Goal: Transaction & Acquisition: Book appointment/travel/reservation

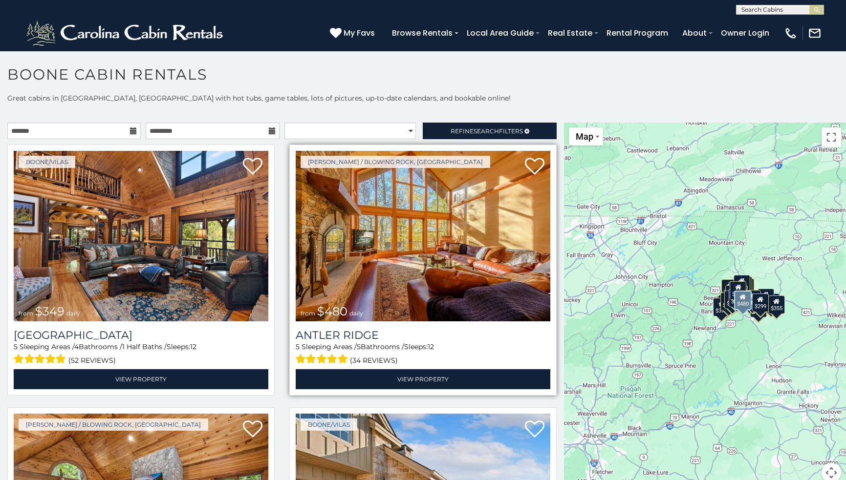
click at [401, 241] on img at bounding box center [423, 236] width 255 height 171
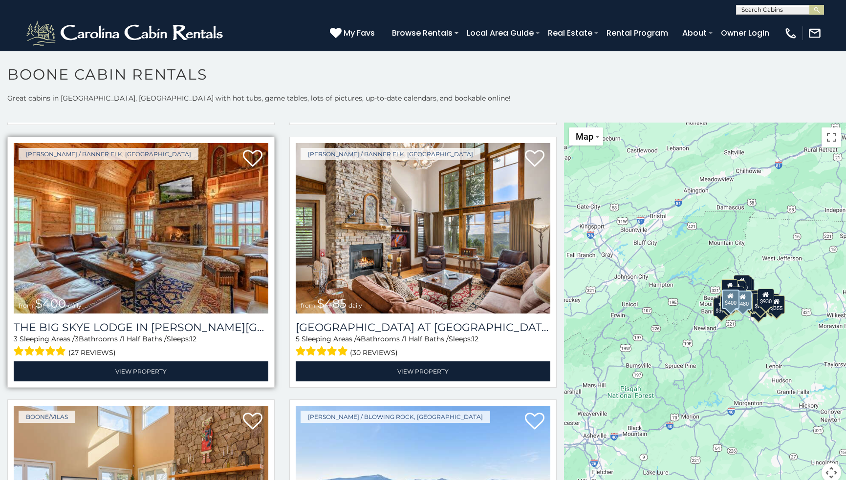
scroll to position [1590, 0]
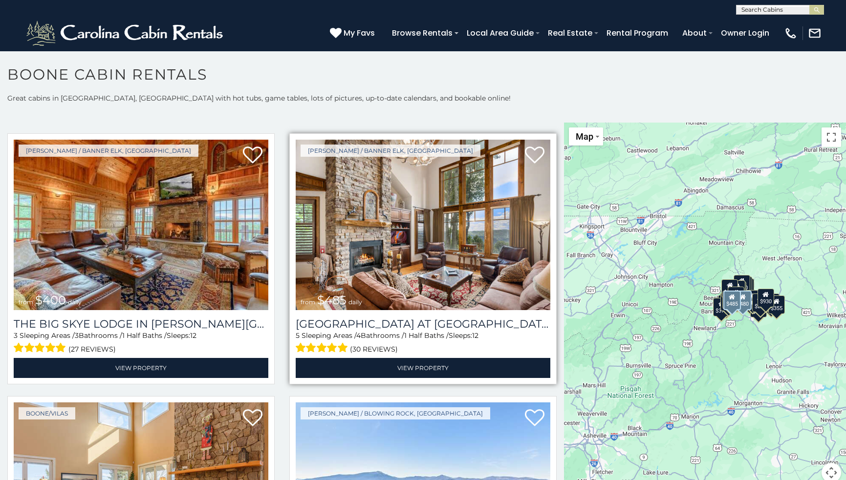
click at [385, 223] on img at bounding box center [423, 225] width 255 height 171
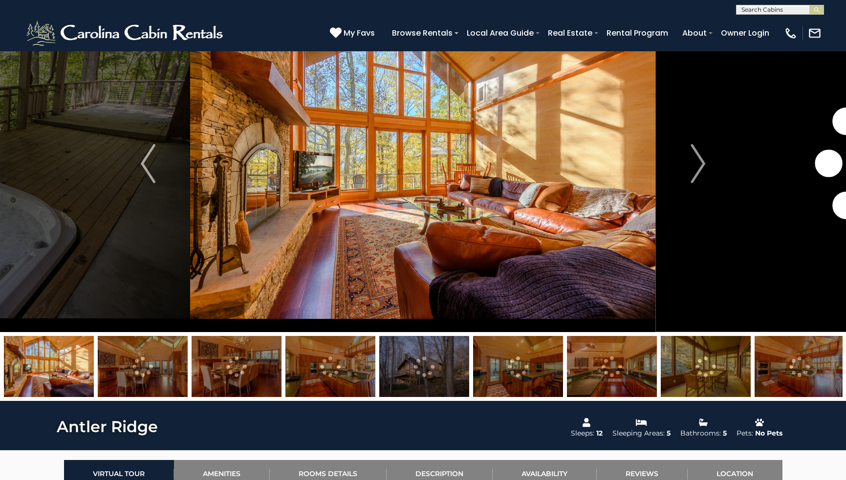
scroll to position [56, 0]
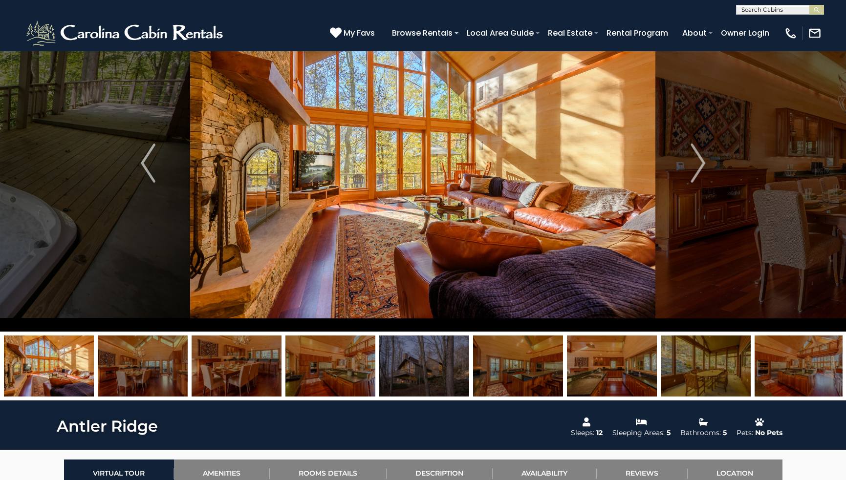
click at [436, 375] on img at bounding box center [424, 366] width 90 height 61
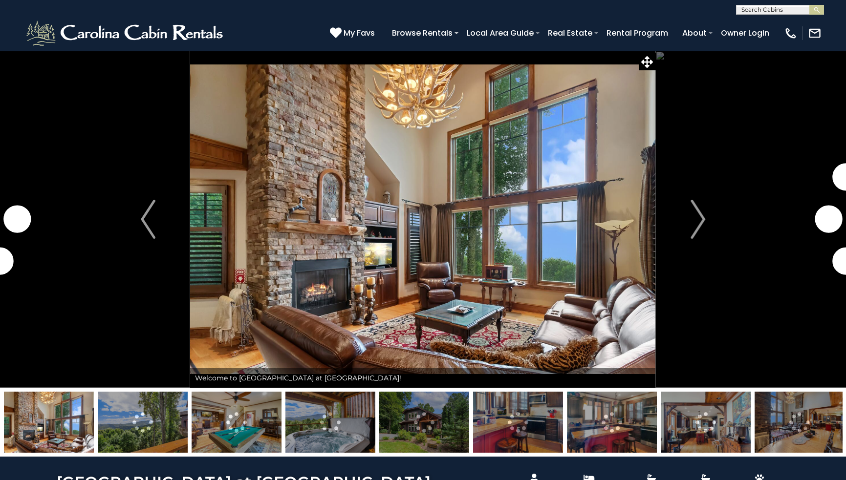
click at [697, 218] on img "Next" at bounding box center [698, 219] width 15 height 39
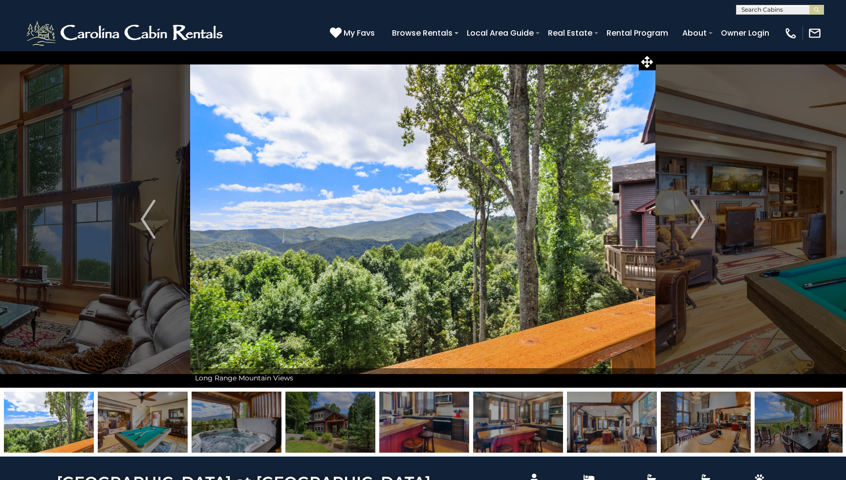
click at [697, 218] on img "Next" at bounding box center [698, 219] width 15 height 39
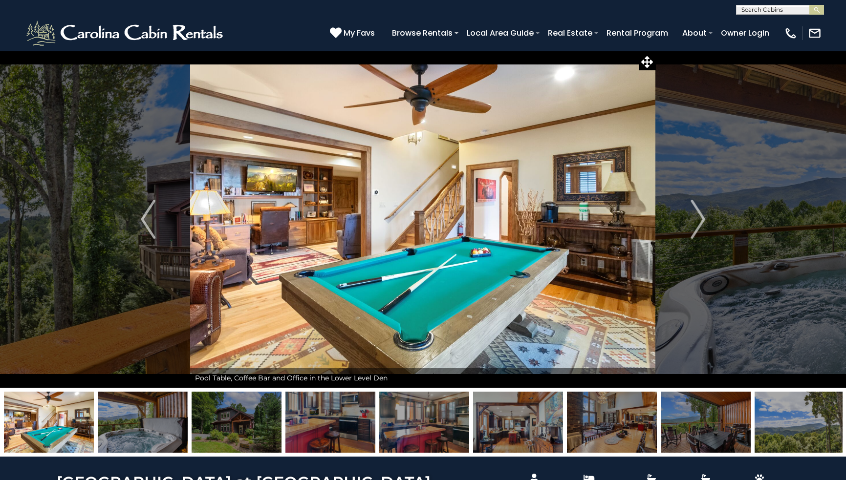
click at [697, 218] on img "Next" at bounding box center [698, 219] width 15 height 39
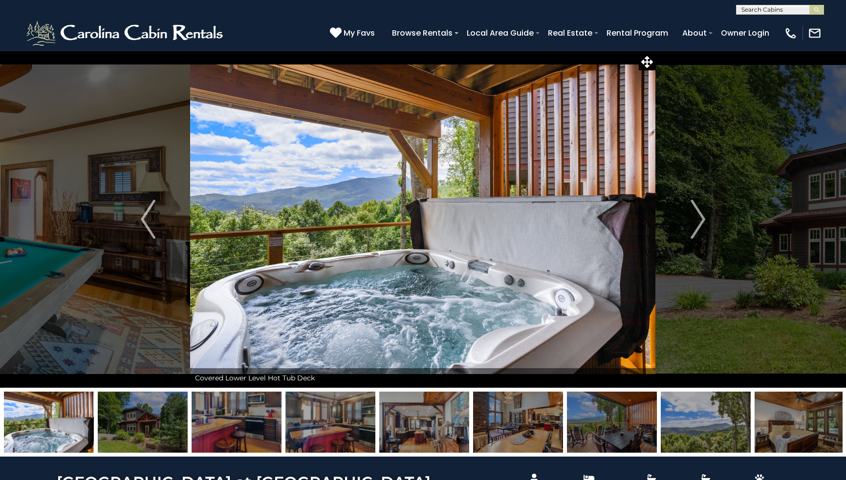
click at [697, 218] on img "Next" at bounding box center [698, 219] width 15 height 39
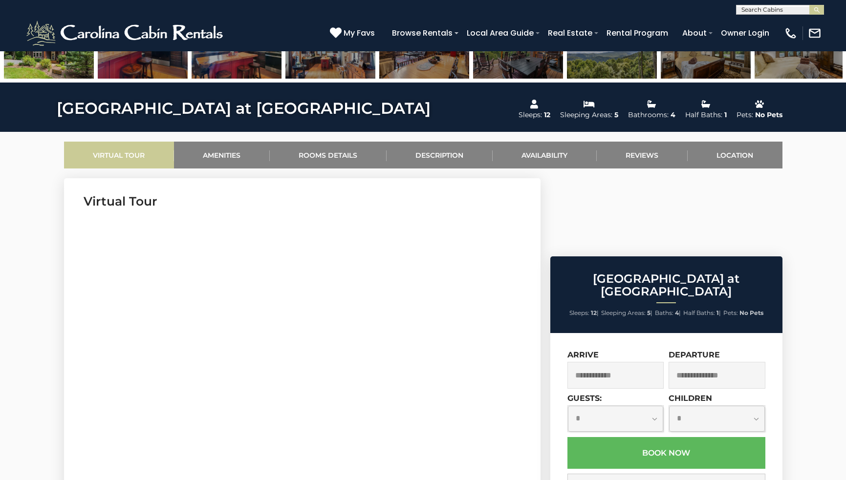
scroll to position [380, 0]
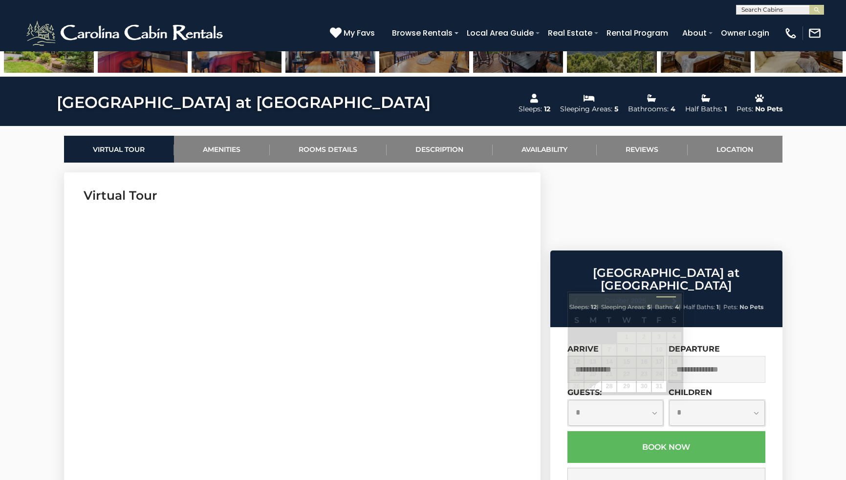
click at [612, 356] on input "text" at bounding box center [615, 369] width 97 height 27
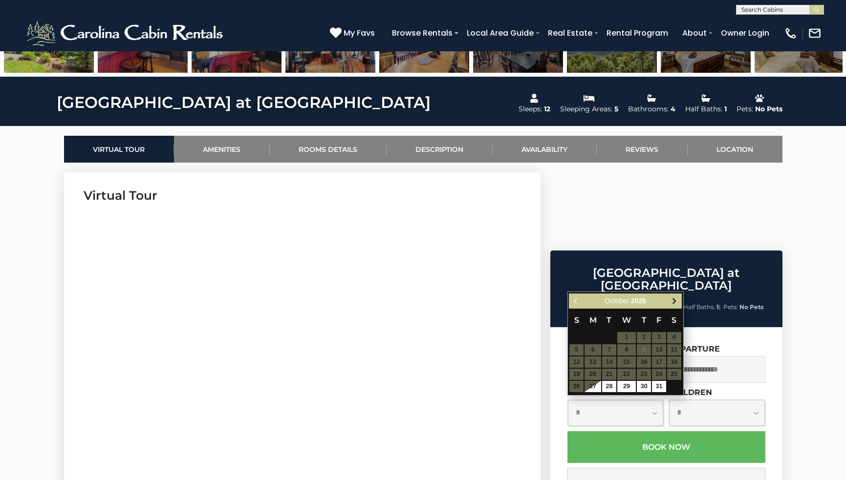
click at [677, 300] on span "Next" at bounding box center [675, 301] width 8 height 8
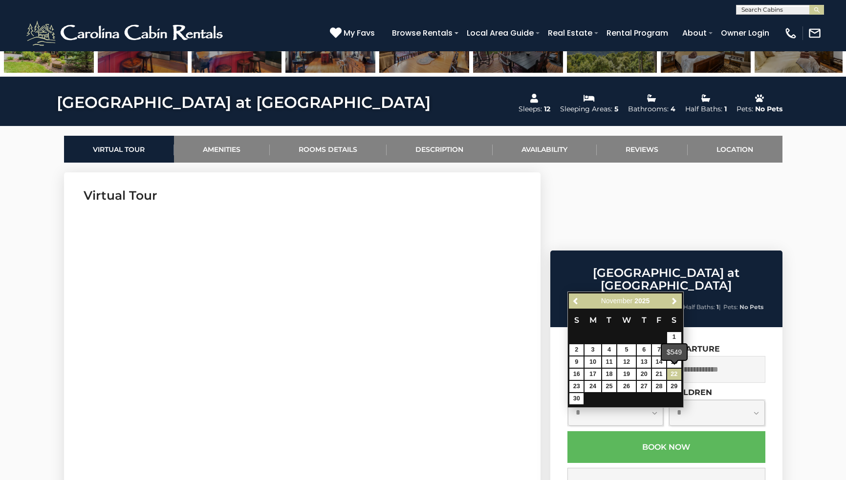
click at [674, 371] on link "22" at bounding box center [674, 374] width 14 height 11
type input "**********"
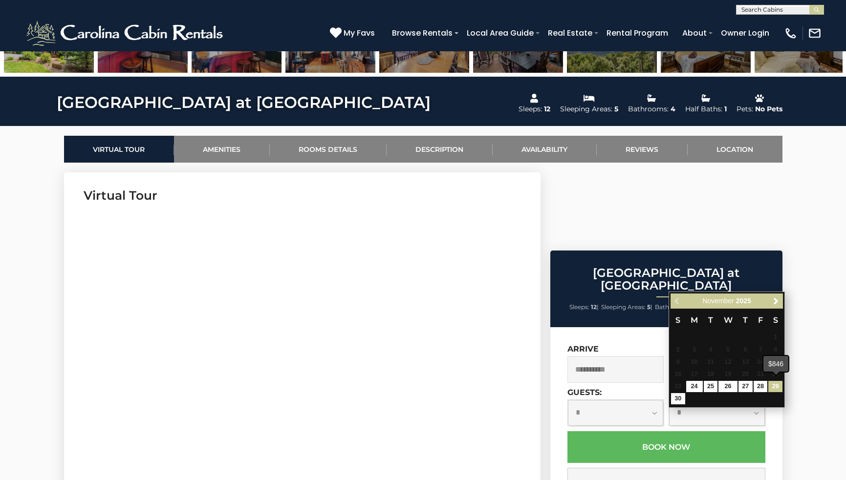
click at [776, 384] on link "29" at bounding box center [775, 386] width 14 height 11
type input "**********"
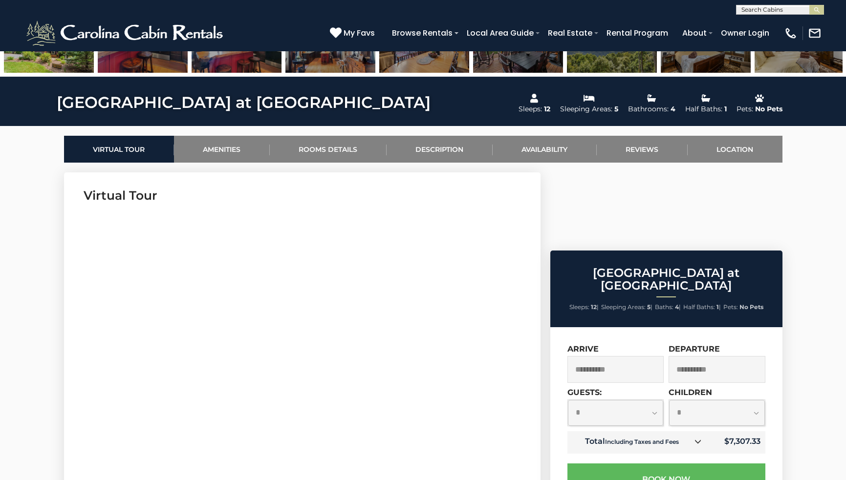
select select "*"
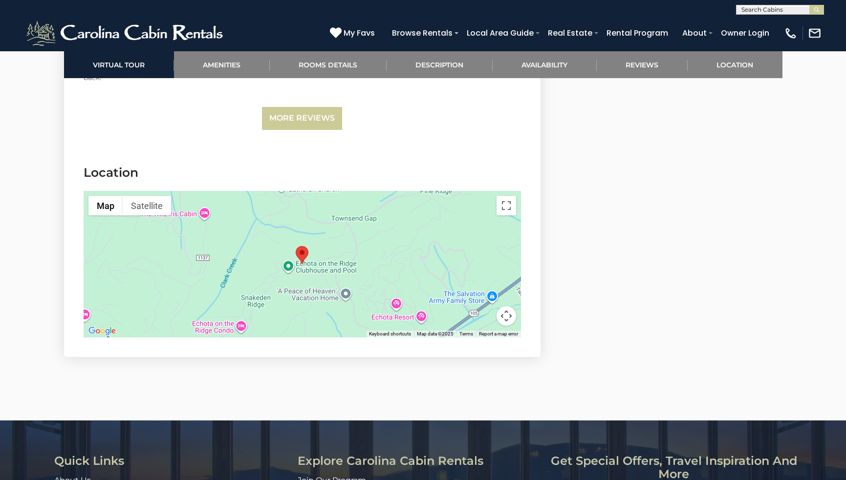
scroll to position [2651, 0]
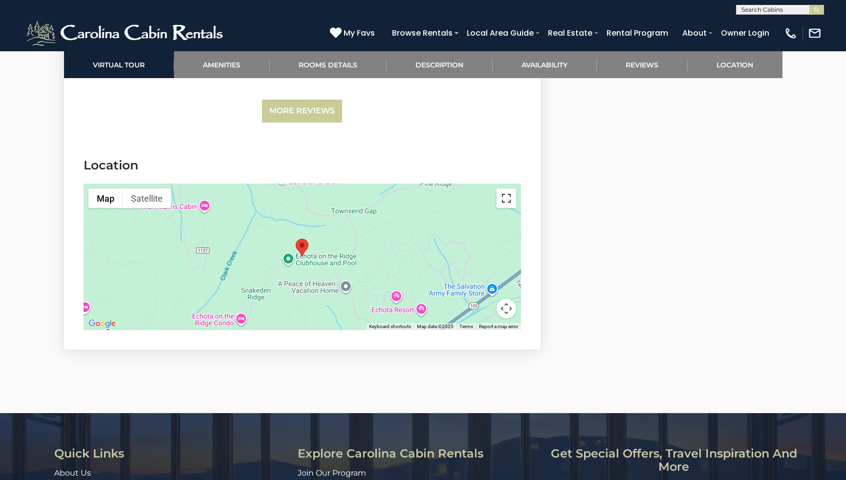
click at [507, 197] on button "Toggle fullscreen view" at bounding box center [507, 199] width 20 height 20
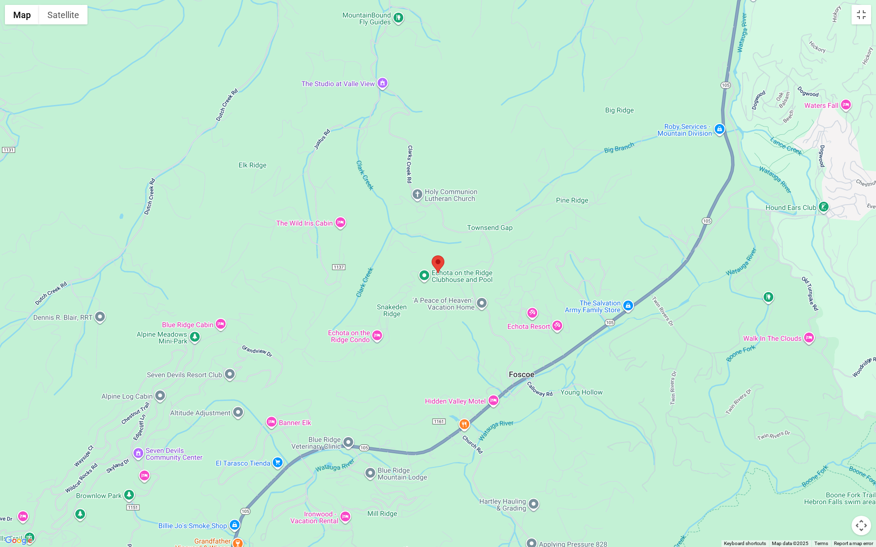
click at [846, 480] on button "Map camera controls" at bounding box center [861, 526] width 20 height 20
click at [835, 473] on button "Zoom in" at bounding box center [837, 477] width 20 height 20
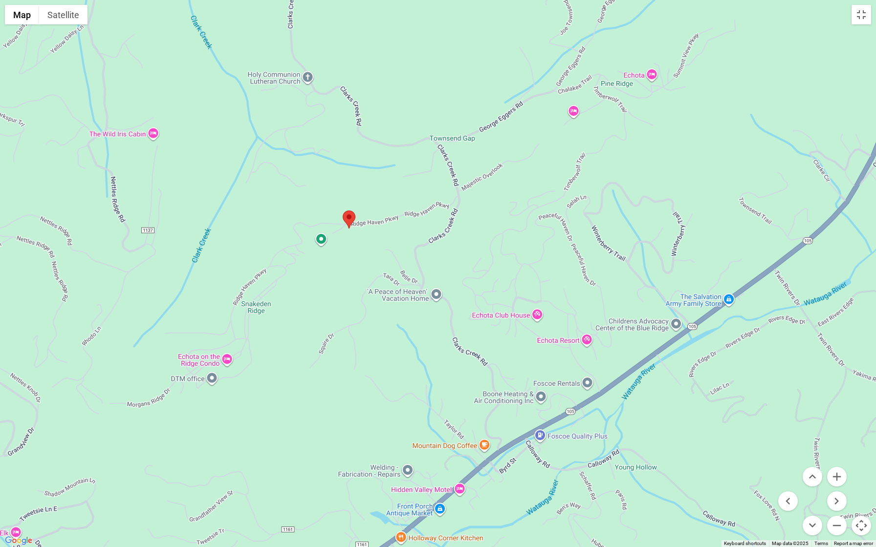
drag, startPoint x: 752, startPoint y: 442, endPoint x: 663, endPoint y: 396, distance: 100.8
click at [663, 396] on div at bounding box center [438, 273] width 876 height 547
click at [837, 475] on button "Zoom in" at bounding box center [837, 477] width 20 height 20
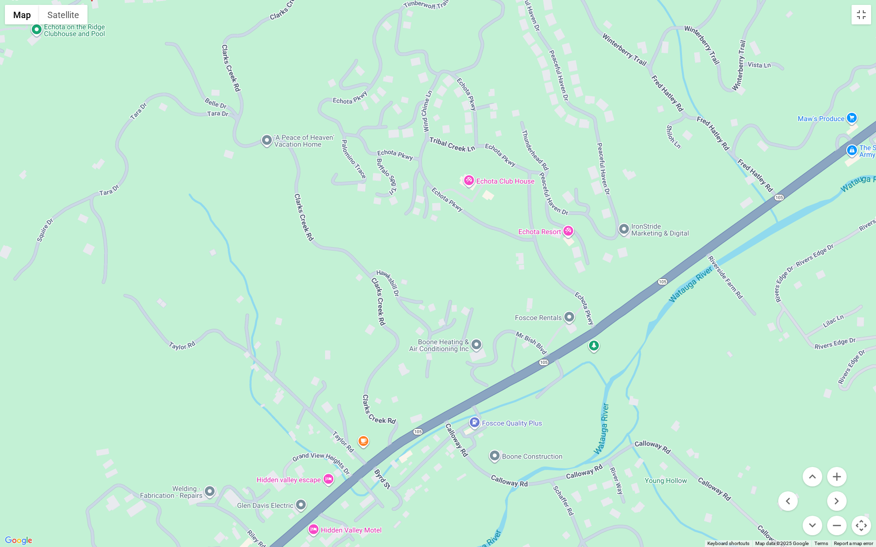
drag, startPoint x: 654, startPoint y: 432, endPoint x: 484, endPoint y: 249, distance: 249.4
click at [484, 249] on div at bounding box center [438, 273] width 876 height 547
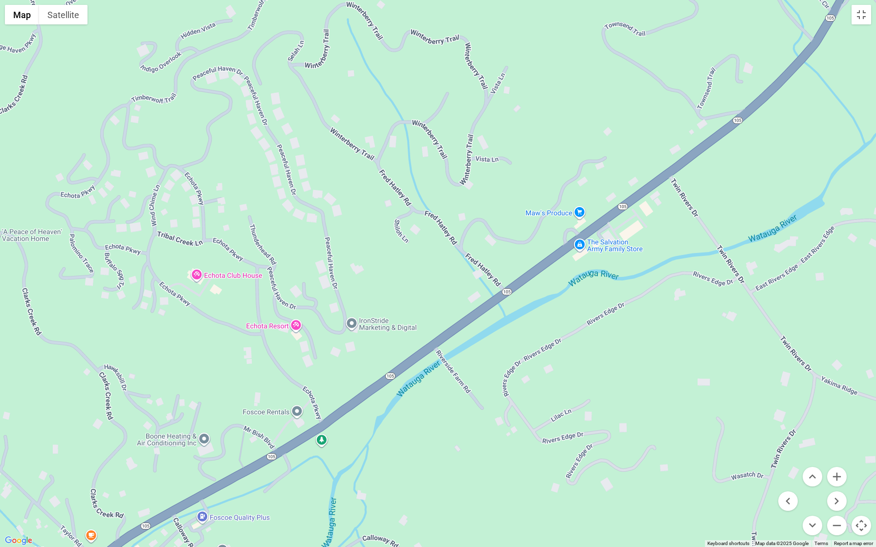
drag, startPoint x: 731, startPoint y: 276, endPoint x: 457, endPoint y: 370, distance: 290.0
click at [457, 370] on div at bounding box center [438, 273] width 876 height 547
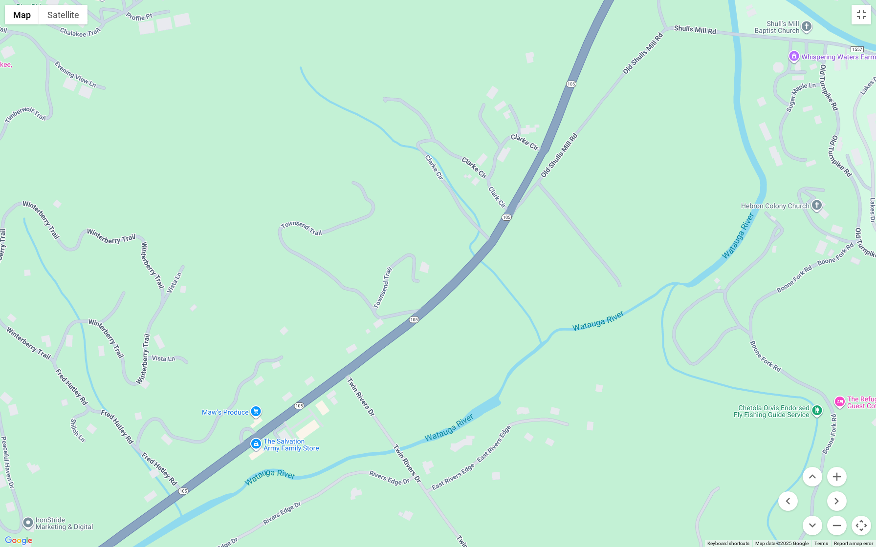
drag, startPoint x: 772, startPoint y: 161, endPoint x: 447, endPoint y: 361, distance: 381.6
click at [447, 361] on div at bounding box center [438, 273] width 876 height 547
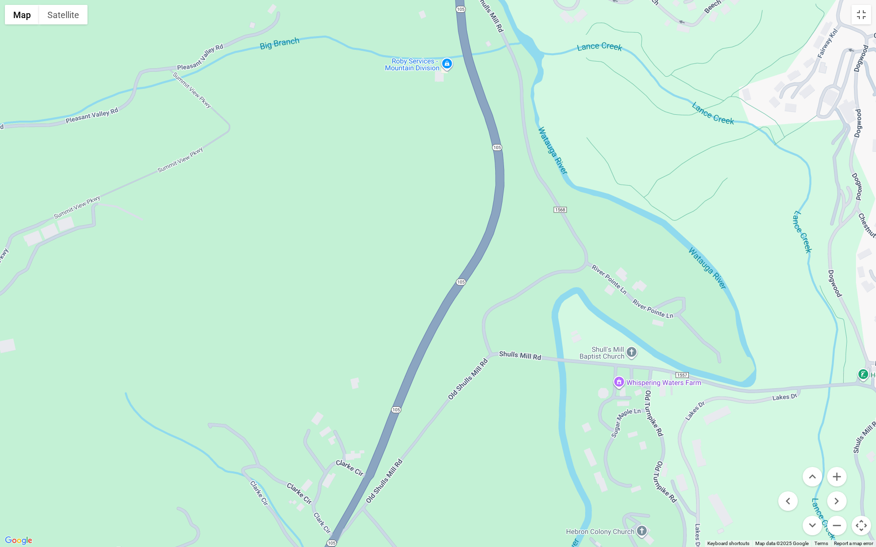
drag, startPoint x: 673, startPoint y: 132, endPoint x: 497, endPoint y: 461, distance: 372.8
click at [497, 461] on div at bounding box center [438, 273] width 876 height 547
click at [835, 480] on button "Zoom out" at bounding box center [837, 526] width 20 height 20
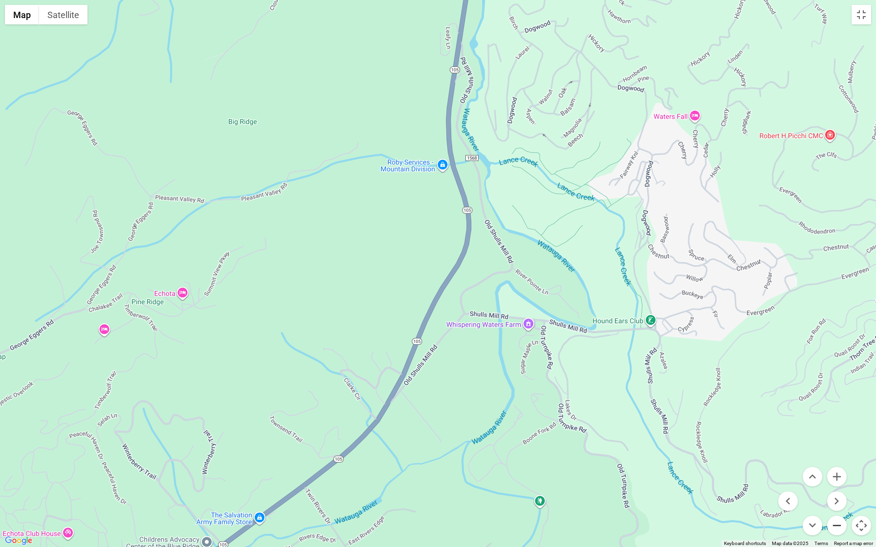
click at [835, 480] on button "Zoom out" at bounding box center [837, 526] width 20 height 20
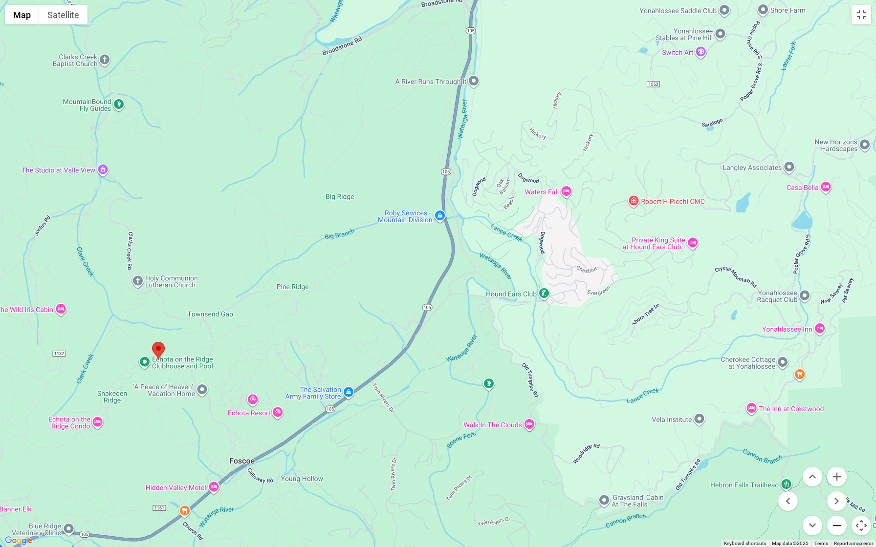
click at [835, 480] on button "Zoom out" at bounding box center [837, 526] width 20 height 20
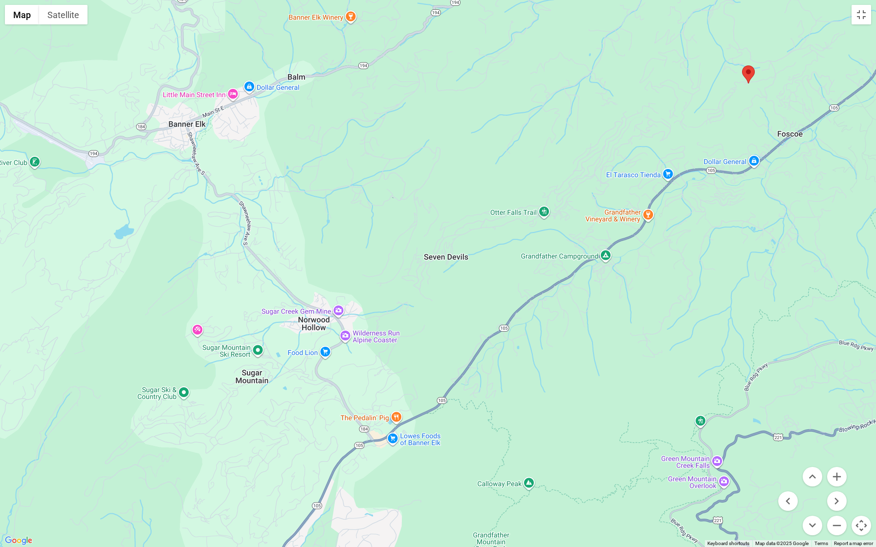
drag, startPoint x: 291, startPoint y: 452, endPoint x: 749, endPoint y: 214, distance: 515.9
click at [749, 214] on div at bounding box center [438, 273] width 876 height 547
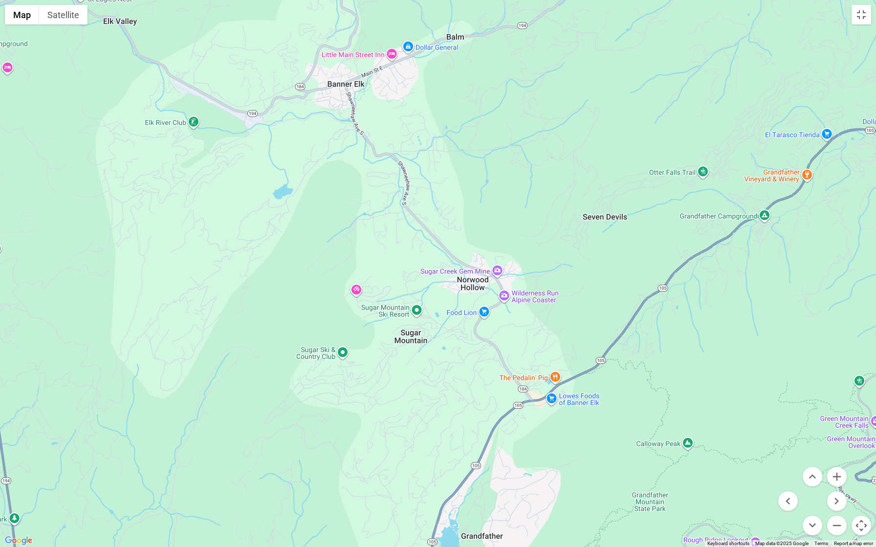
drag, startPoint x: 360, startPoint y: 489, endPoint x: 515, endPoint y: 449, distance: 160.5
click at [515, 449] on div at bounding box center [438, 273] width 876 height 547
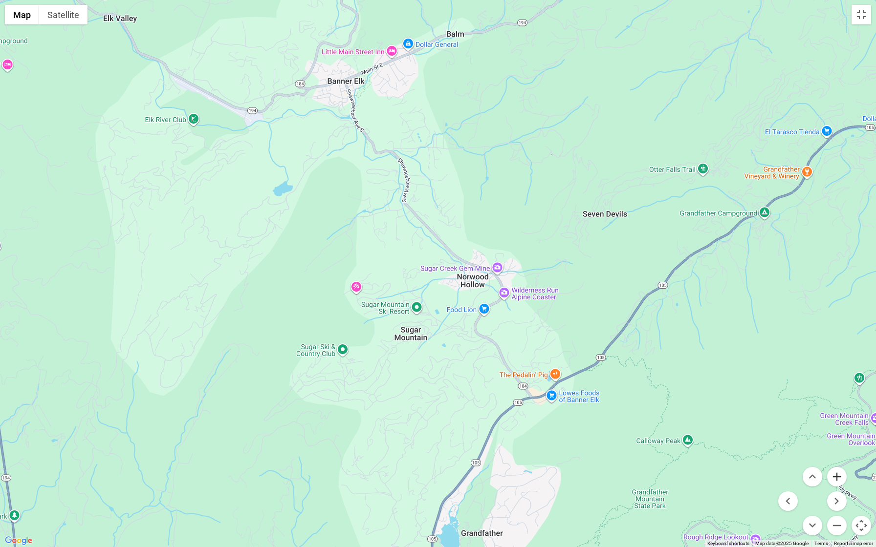
click at [840, 472] on button "Zoom in" at bounding box center [837, 477] width 20 height 20
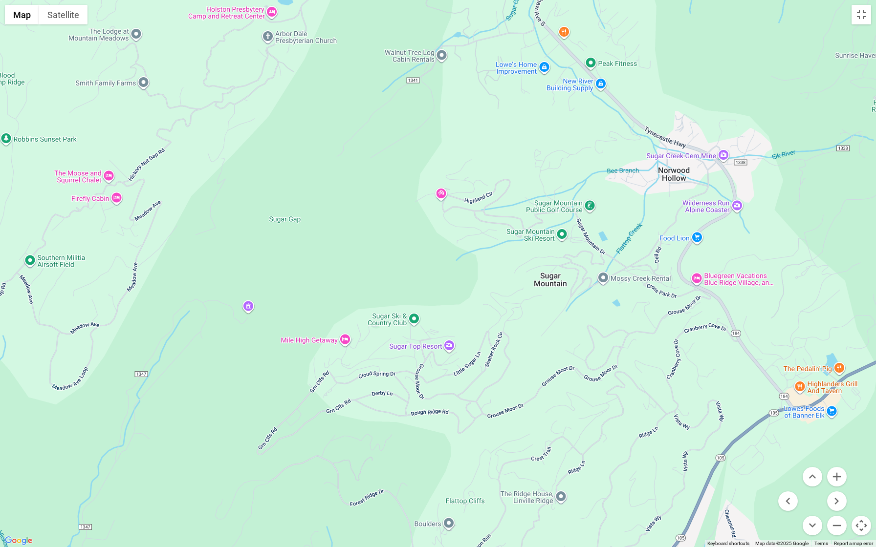
drag, startPoint x: 597, startPoint y: 424, endPoint x: 768, endPoint y: 308, distance: 206.9
click at [768, 308] on div at bounding box center [438, 273] width 876 height 547
click at [249, 302] on div at bounding box center [438, 273] width 876 height 547
click at [836, 473] on button "Zoom in" at bounding box center [837, 477] width 20 height 20
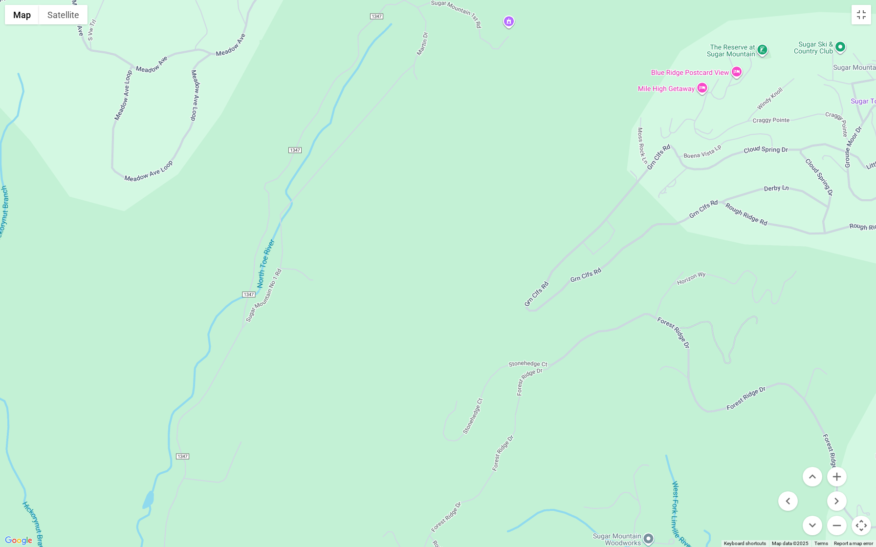
drag, startPoint x: 195, startPoint y: 473, endPoint x: 643, endPoint y: 148, distance: 553.8
click at [643, 148] on div at bounding box center [438, 273] width 876 height 547
click at [839, 480] on button "Zoom out" at bounding box center [837, 526] width 20 height 20
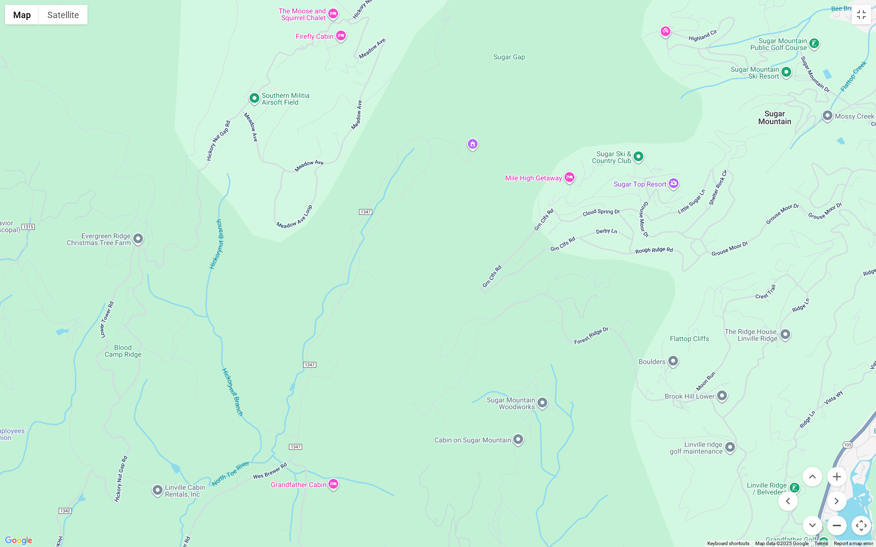
click at [839, 480] on button "Zoom out" at bounding box center [837, 526] width 20 height 20
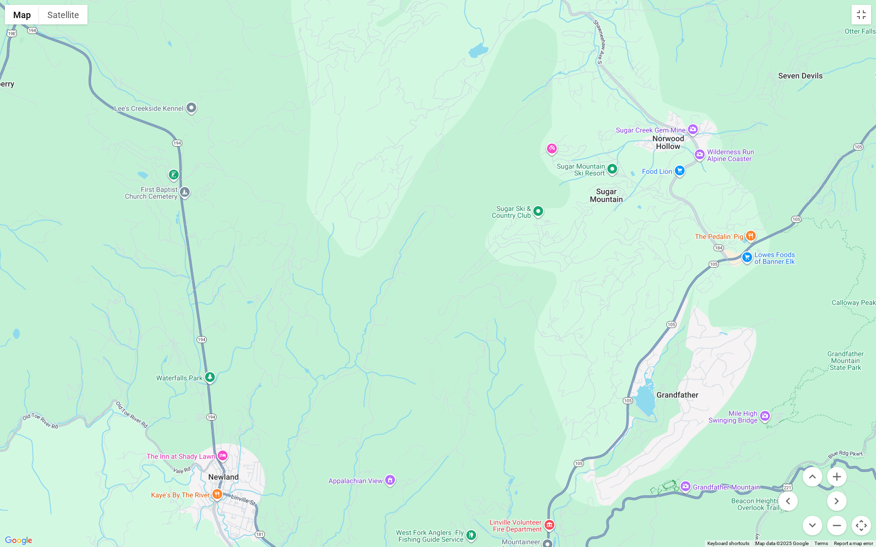
click at [435, 461] on div at bounding box center [438, 273] width 876 height 547
click at [833, 480] on button "Zoom out" at bounding box center [837, 526] width 20 height 20
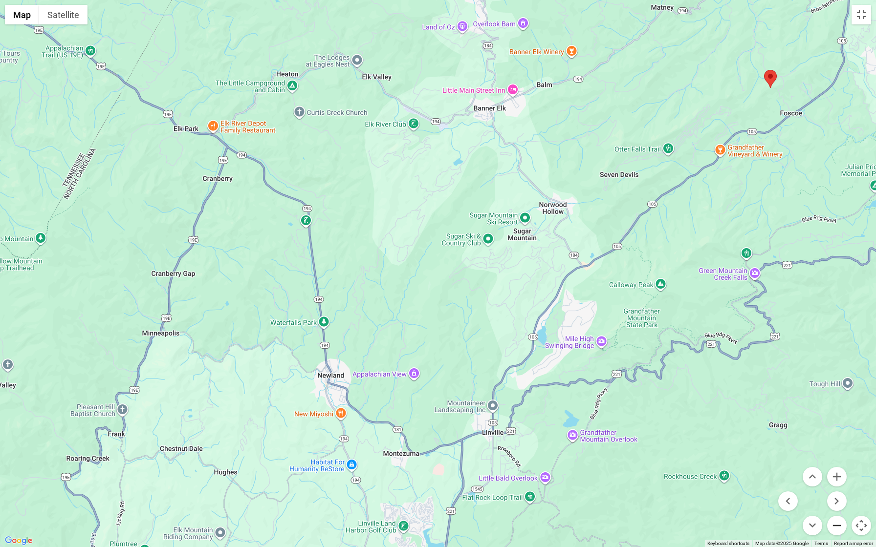
click at [832, 480] on button "Zoom out" at bounding box center [837, 526] width 20 height 20
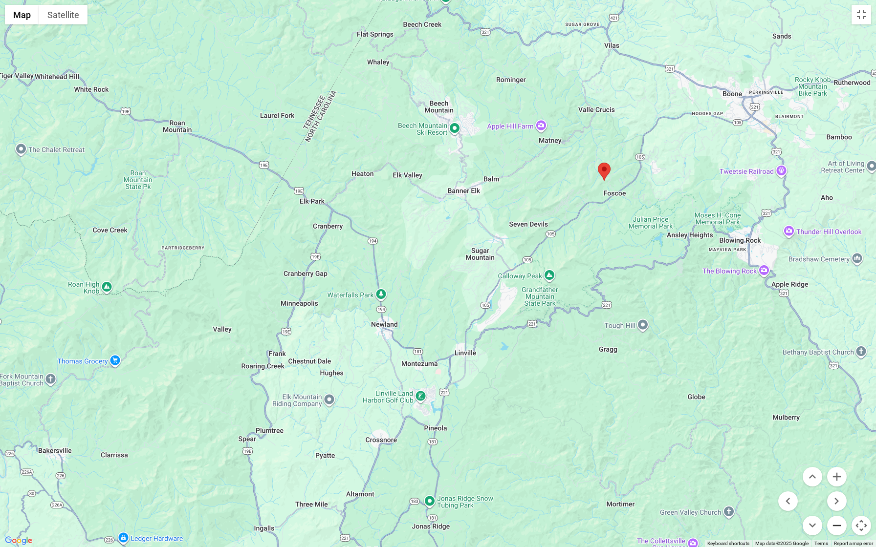
click at [837, 480] on button "Zoom out" at bounding box center [837, 526] width 20 height 20
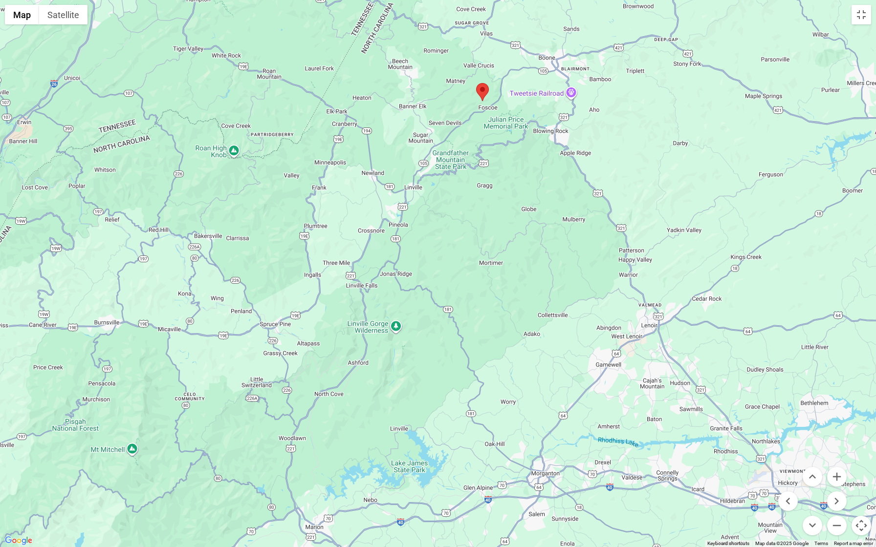
drag, startPoint x: 529, startPoint y: 480, endPoint x: 490, endPoint y: 352, distance: 133.8
click at [490, 352] on div at bounding box center [438, 273] width 876 height 547
click at [837, 478] on button "Zoom in" at bounding box center [837, 477] width 20 height 20
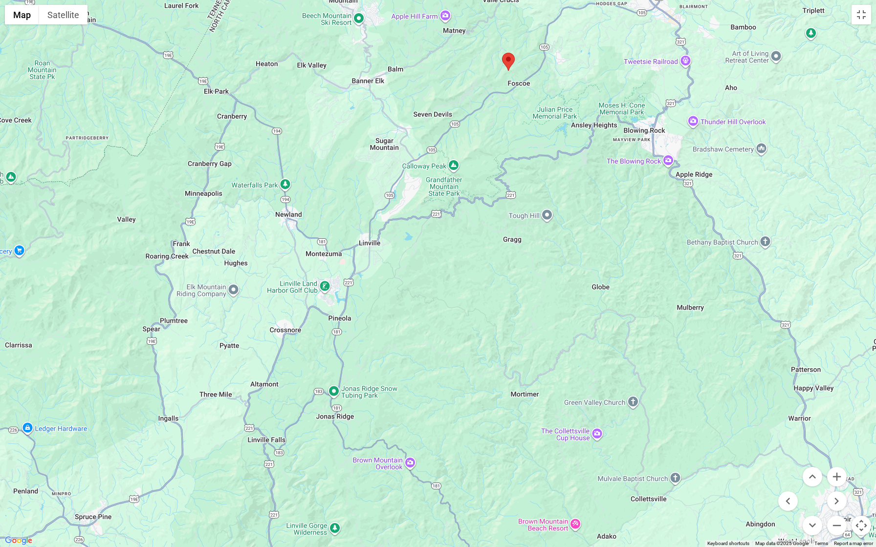
drag, startPoint x: 547, startPoint y: 232, endPoint x: 528, endPoint y: 375, distance: 144.0
click at [528, 375] on div at bounding box center [438, 273] width 876 height 547
click at [846, 13] on button "Toggle fullscreen view" at bounding box center [861, 15] width 20 height 20
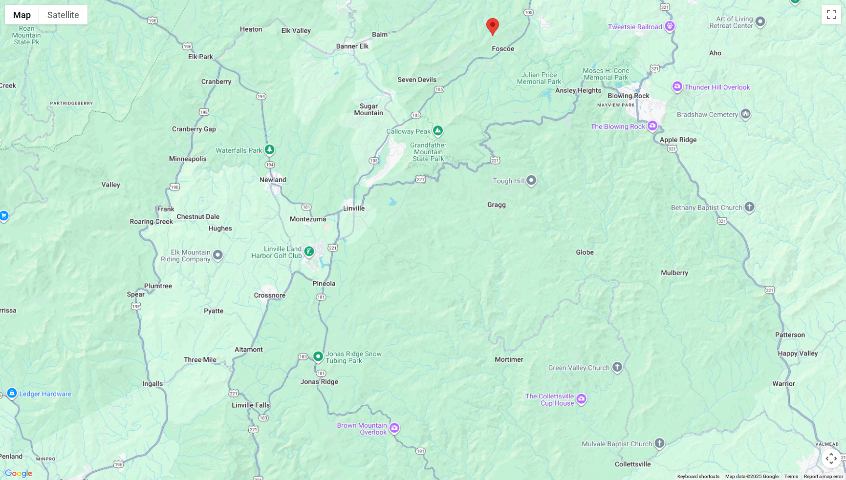
scroll to position [2324, 0]
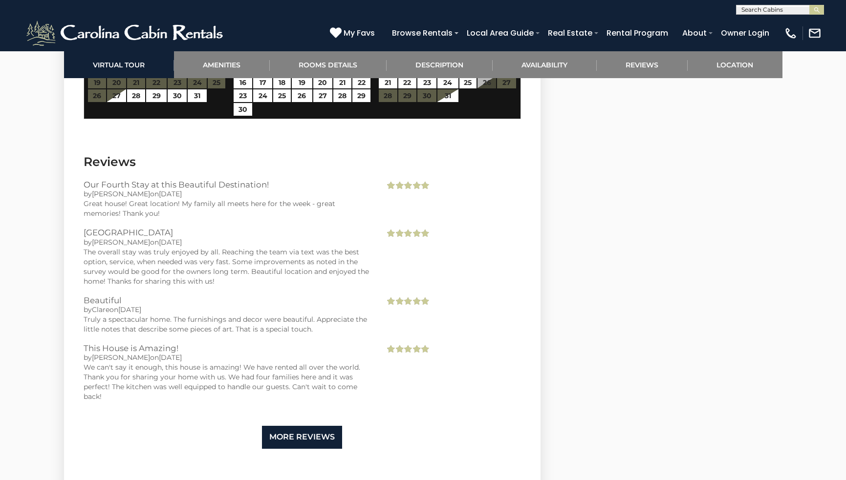
click at [304, 434] on link "More Reviews" at bounding box center [302, 437] width 80 height 23
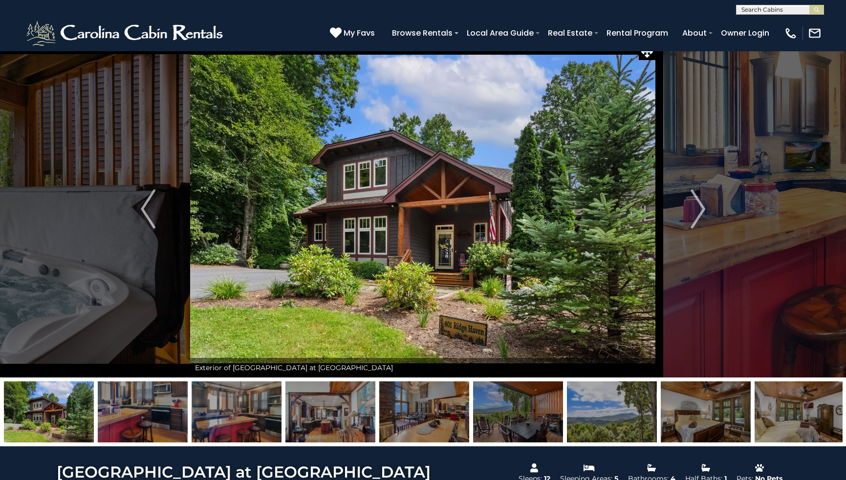
scroll to position [0, 0]
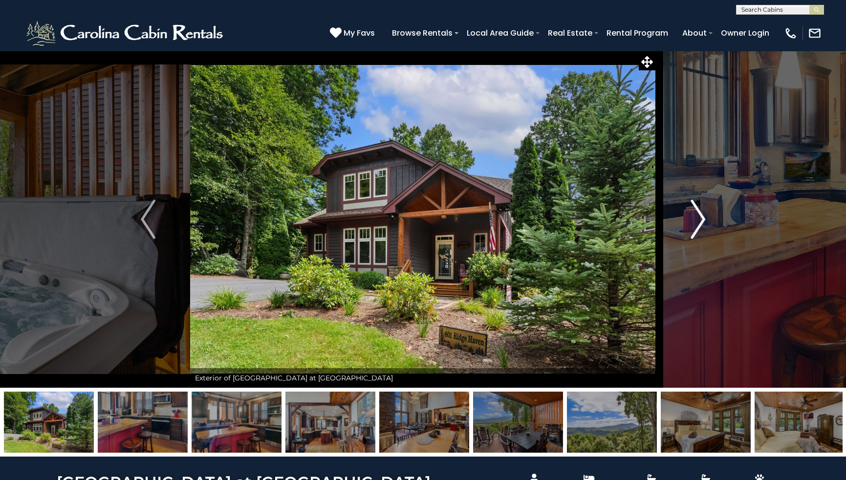
click at [698, 219] on img "Next" at bounding box center [698, 219] width 15 height 39
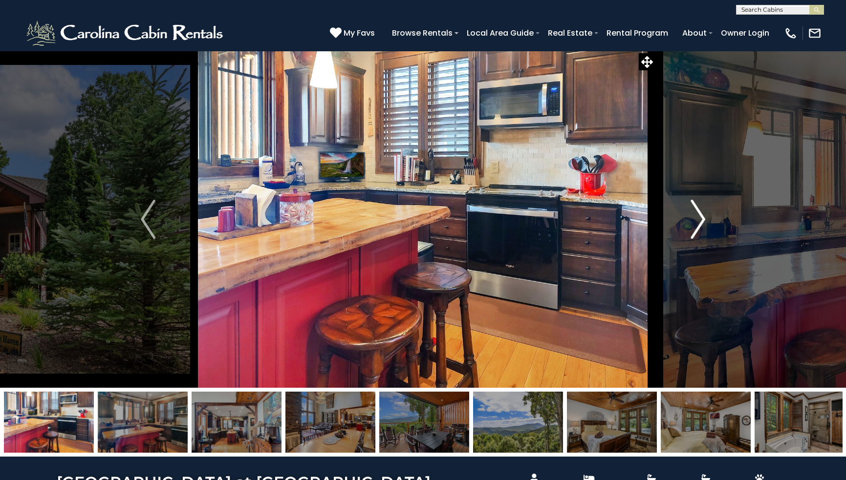
click at [698, 219] on img "Next" at bounding box center [698, 219] width 15 height 39
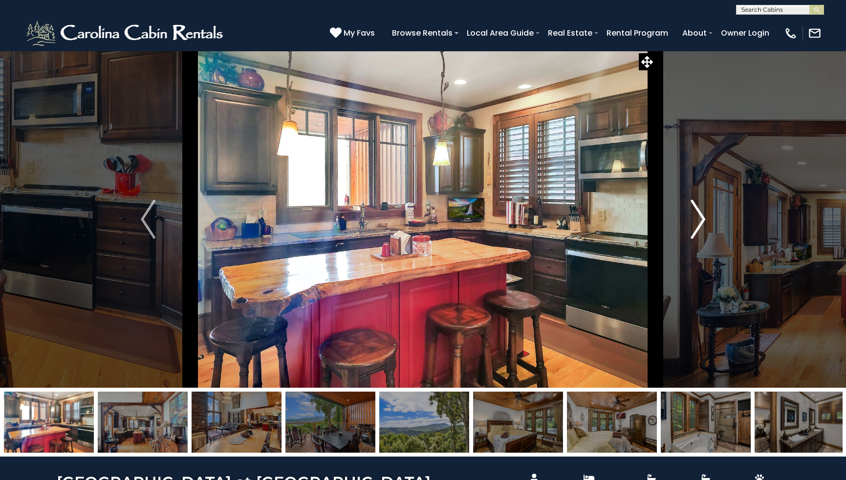
click at [698, 219] on img "Next" at bounding box center [698, 219] width 15 height 39
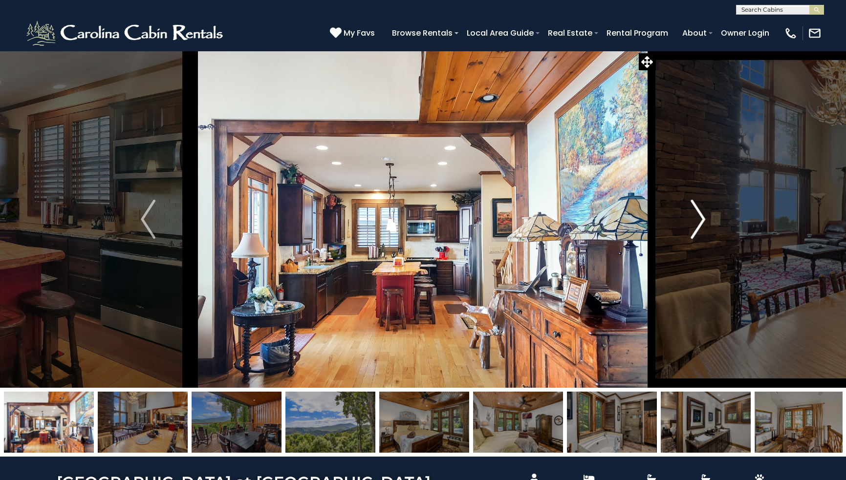
click at [698, 219] on img "Next" at bounding box center [698, 219] width 15 height 39
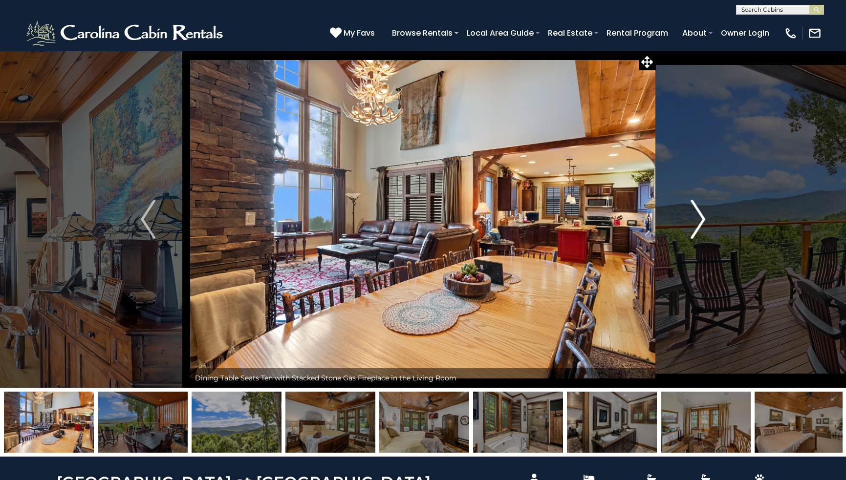
click at [698, 219] on img "Next" at bounding box center [698, 219] width 15 height 39
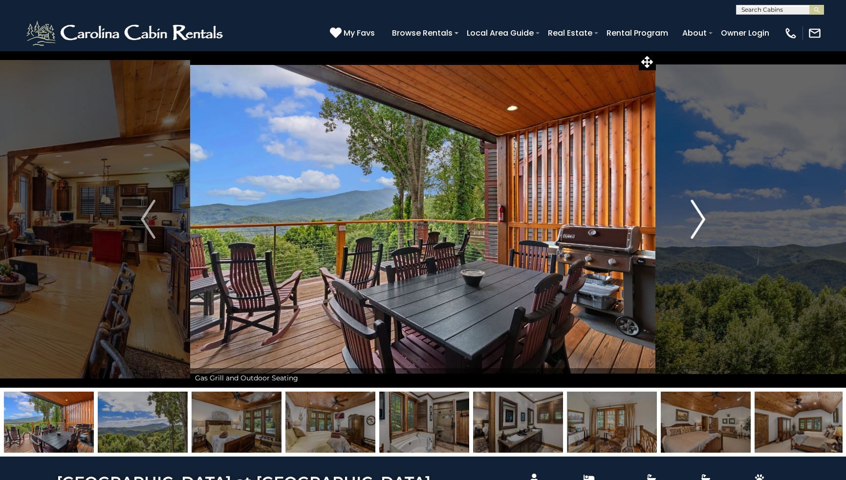
click at [698, 219] on img "Next" at bounding box center [698, 219] width 15 height 39
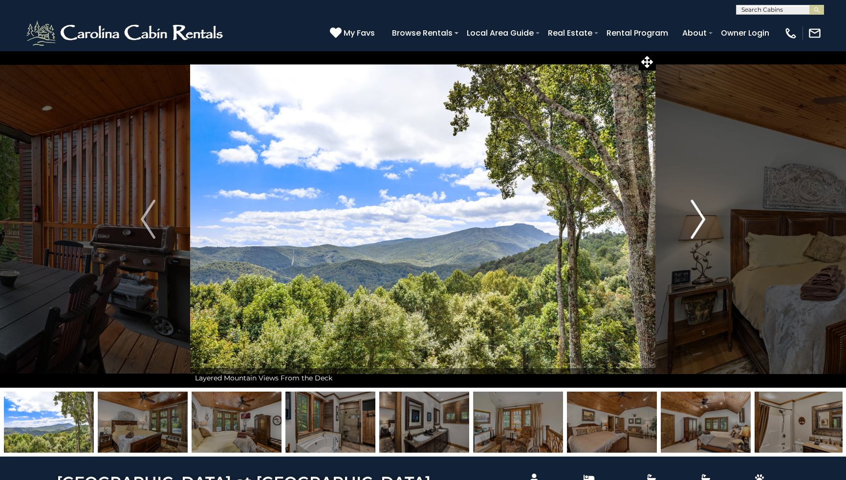
click at [698, 219] on img "Next" at bounding box center [698, 219] width 15 height 39
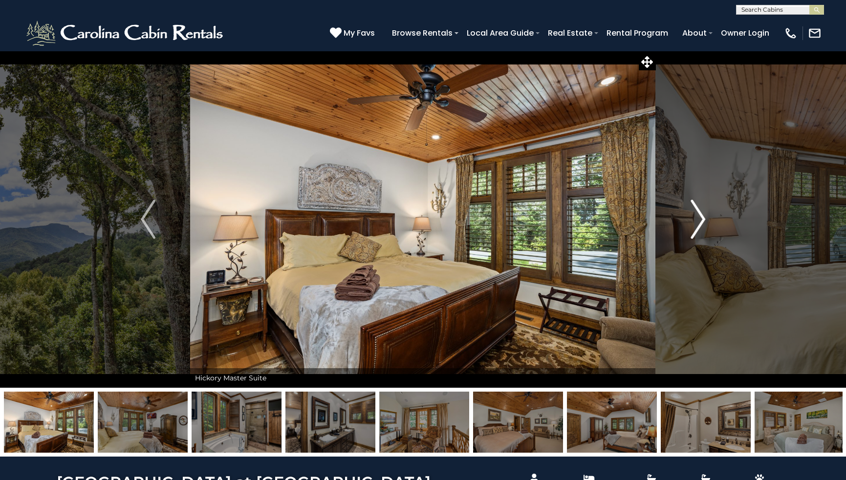
click at [698, 219] on img "Next" at bounding box center [698, 219] width 15 height 39
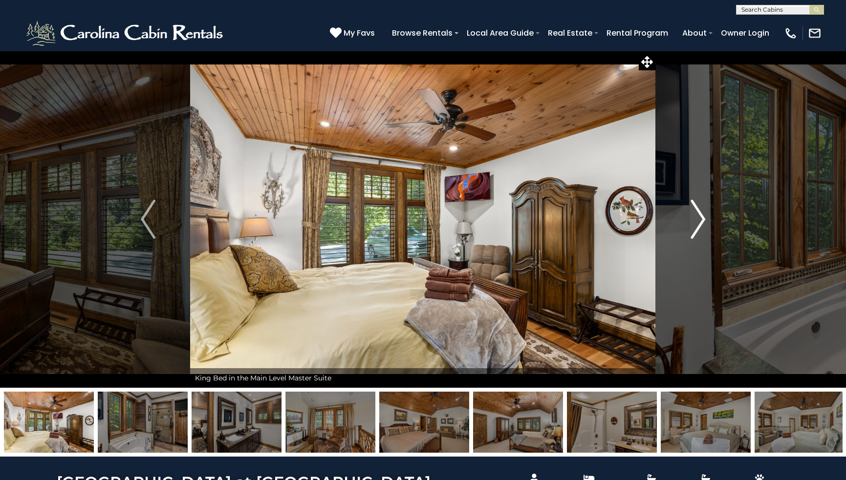
click at [698, 219] on img "Next" at bounding box center [698, 219] width 15 height 39
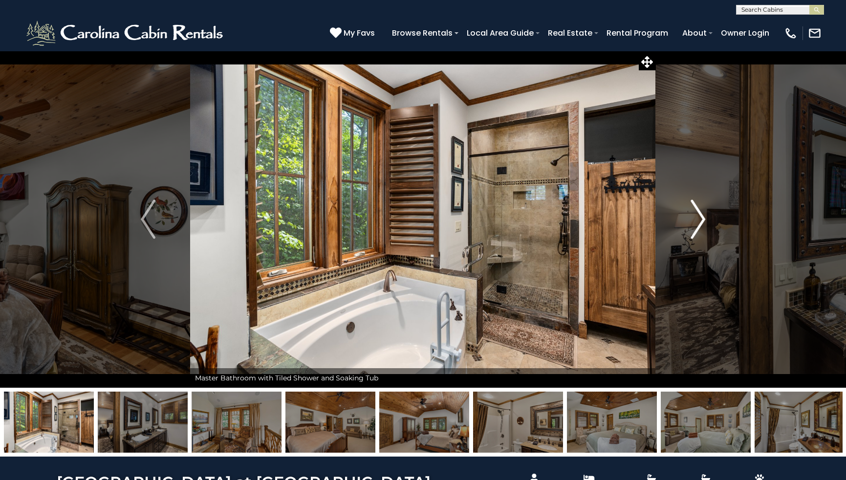
click at [698, 219] on img "Next" at bounding box center [698, 219] width 15 height 39
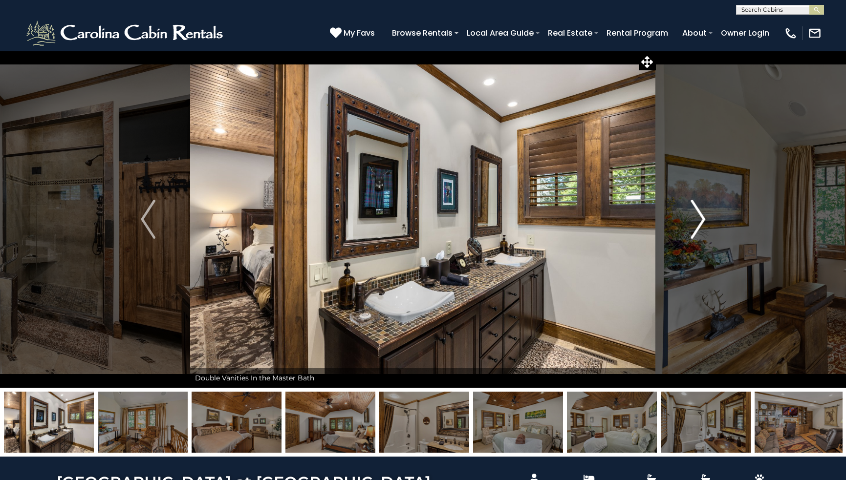
click at [698, 219] on img "Next" at bounding box center [698, 219] width 15 height 39
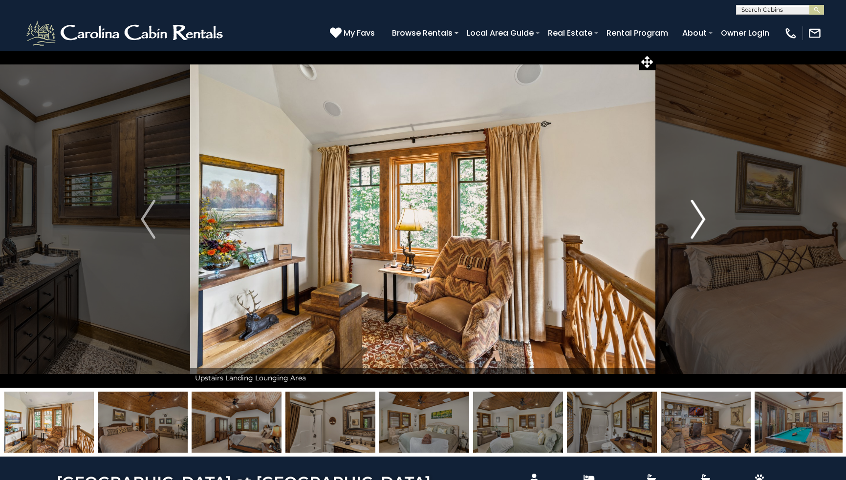
click at [698, 219] on img "Next" at bounding box center [698, 219] width 15 height 39
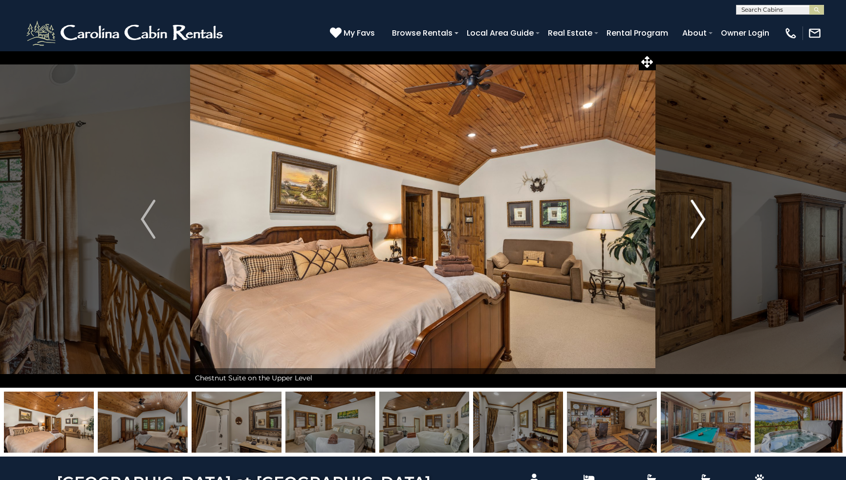
click at [698, 219] on img "Next" at bounding box center [698, 219] width 15 height 39
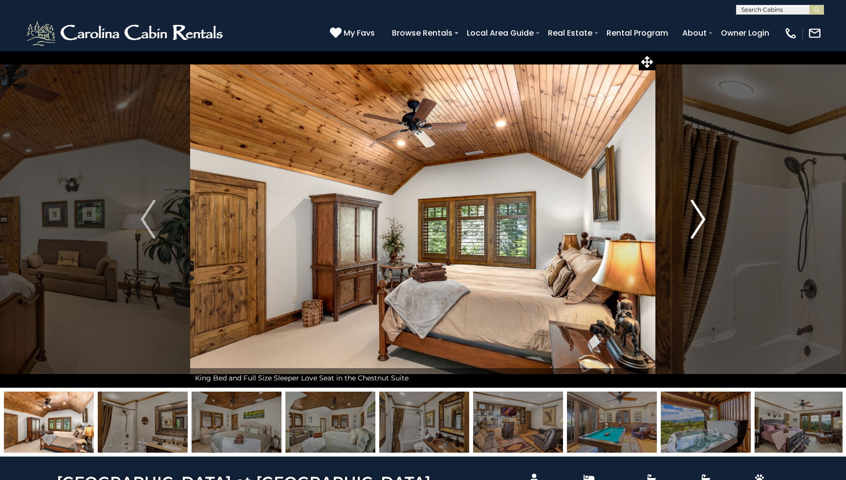
click at [698, 219] on img "Next" at bounding box center [698, 219] width 15 height 39
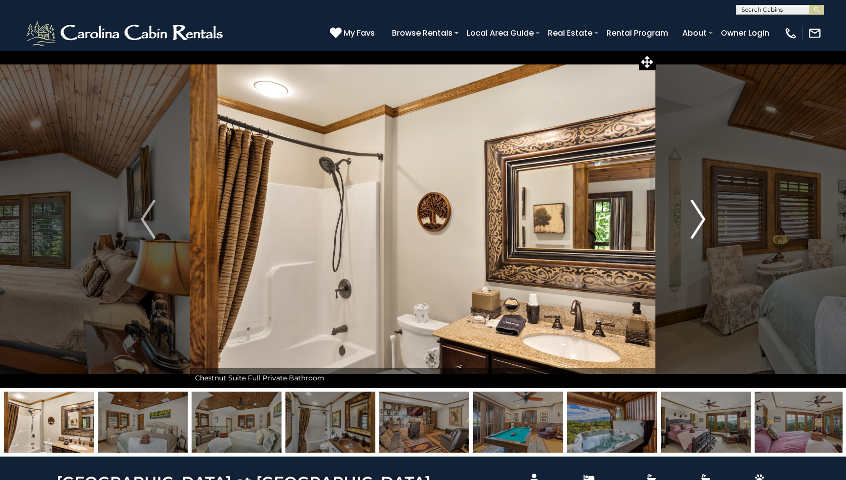
click at [698, 219] on img "Next" at bounding box center [698, 219] width 15 height 39
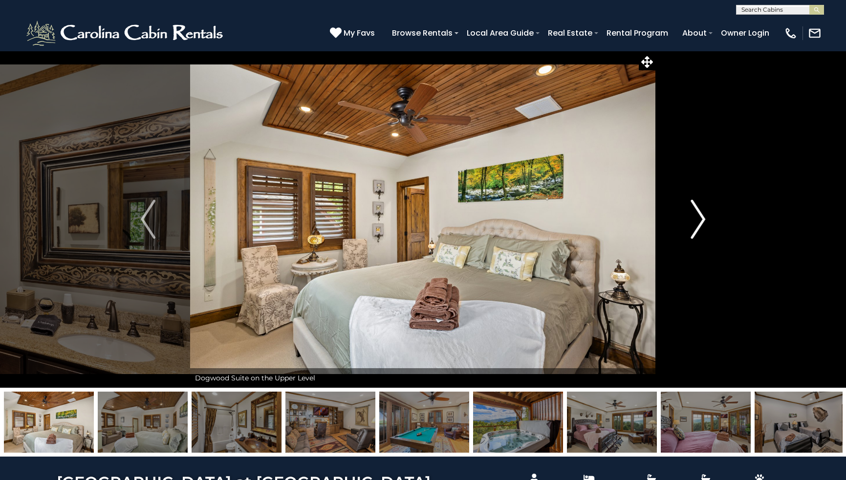
click at [698, 219] on img "Next" at bounding box center [698, 219] width 15 height 39
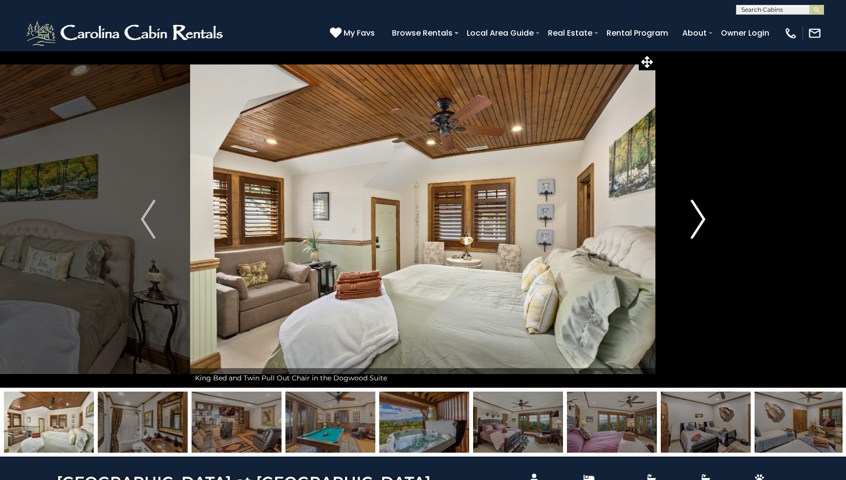
click at [698, 219] on img "Next" at bounding box center [698, 219] width 15 height 39
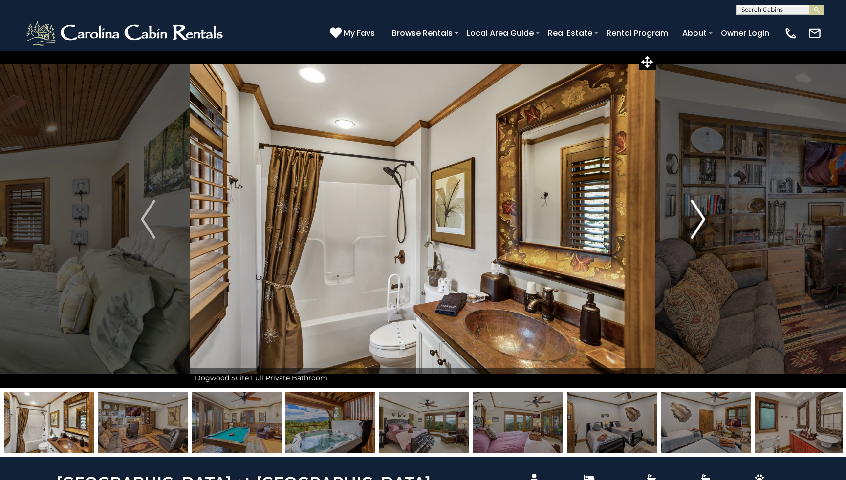
click at [698, 219] on img "Next" at bounding box center [698, 219] width 15 height 39
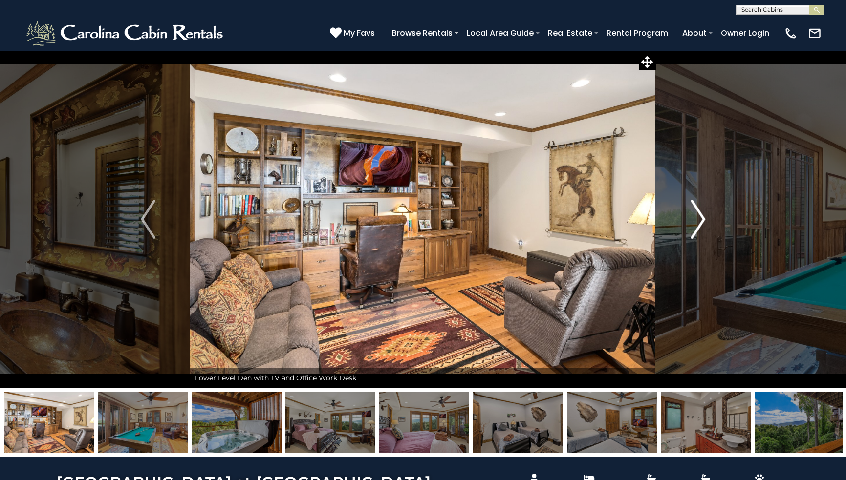
click at [698, 219] on img "Next" at bounding box center [698, 219] width 15 height 39
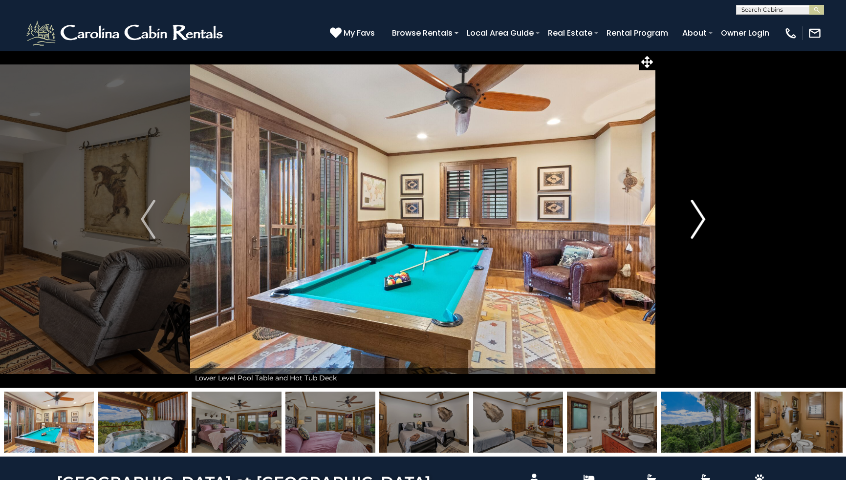
click at [698, 219] on img "Next" at bounding box center [698, 219] width 15 height 39
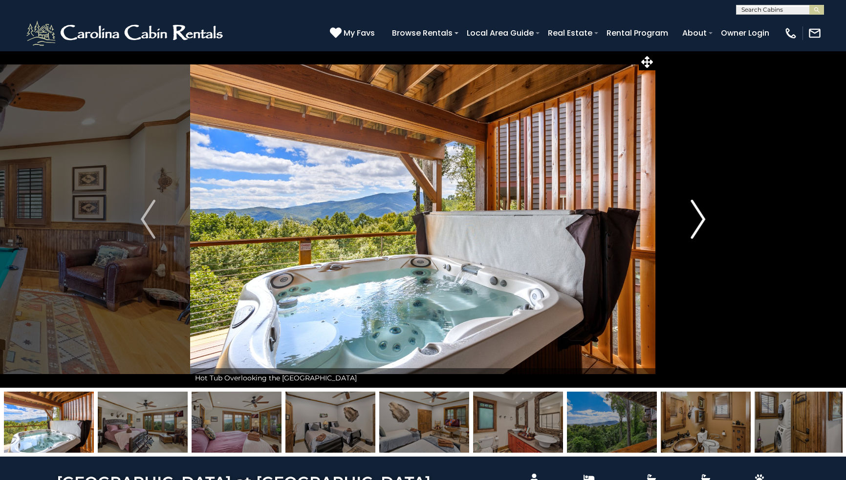
click at [698, 219] on img "Next" at bounding box center [698, 219] width 15 height 39
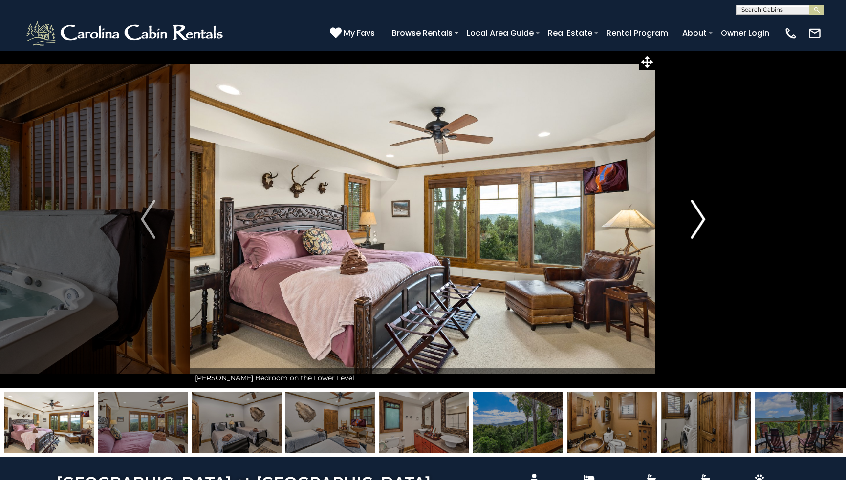
click at [698, 219] on img "Next" at bounding box center [698, 219] width 15 height 39
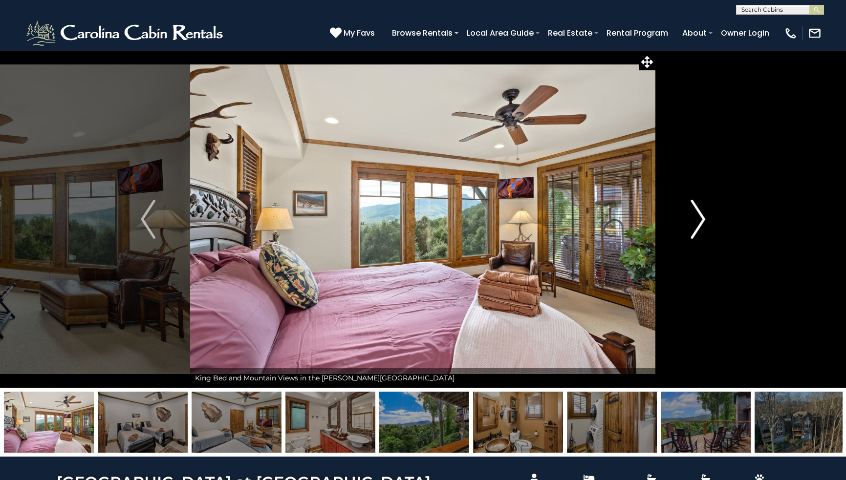
click at [698, 219] on img "Next" at bounding box center [698, 219] width 15 height 39
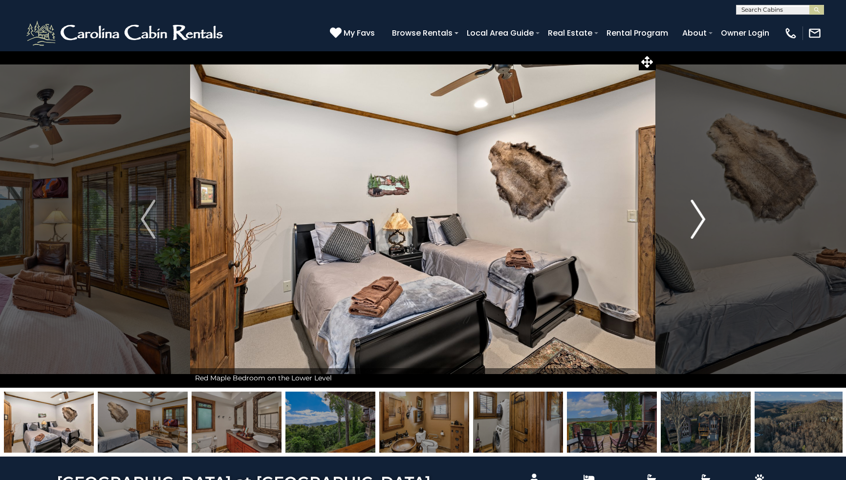
click at [698, 219] on img "Next" at bounding box center [698, 219] width 15 height 39
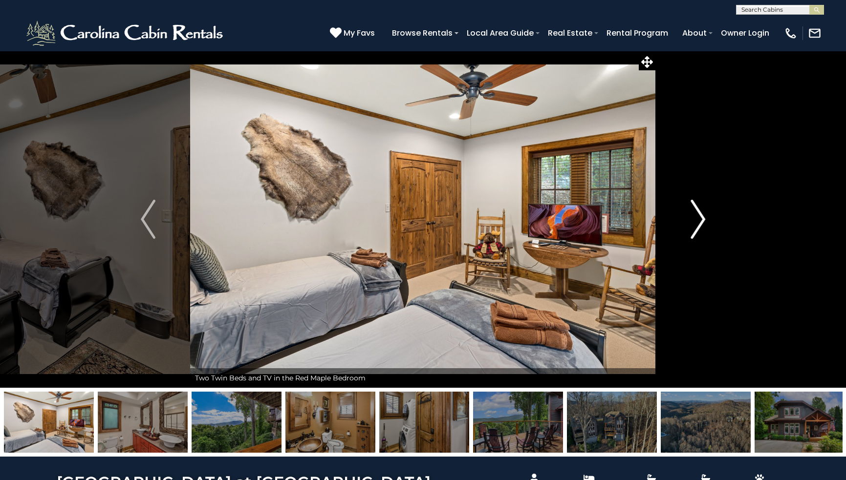
click at [698, 219] on img "Next" at bounding box center [698, 219] width 15 height 39
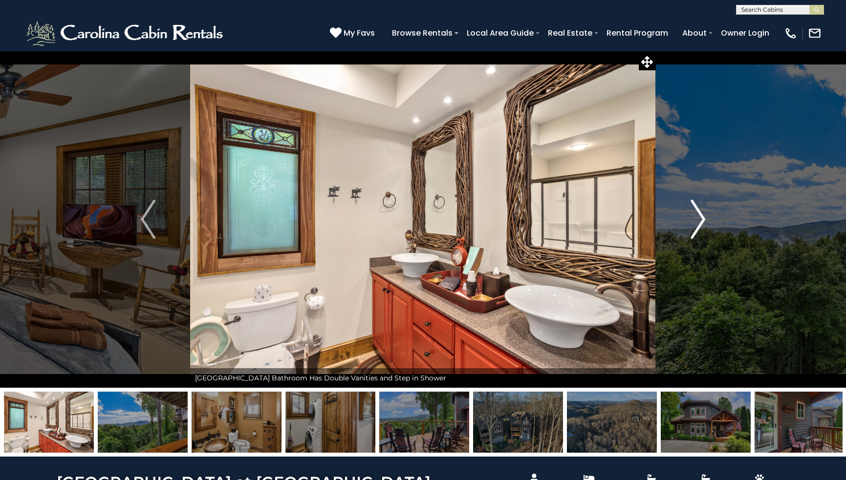
click at [698, 219] on img "Next" at bounding box center [698, 219] width 15 height 39
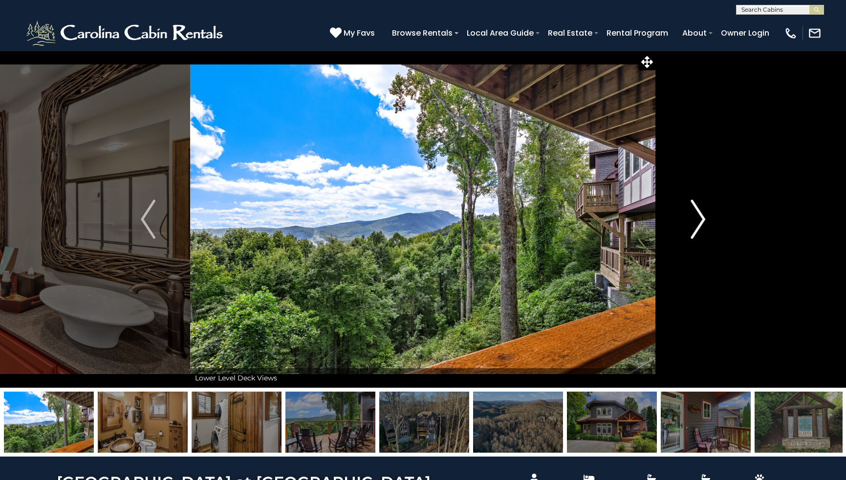
click at [698, 219] on img "Next" at bounding box center [698, 219] width 15 height 39
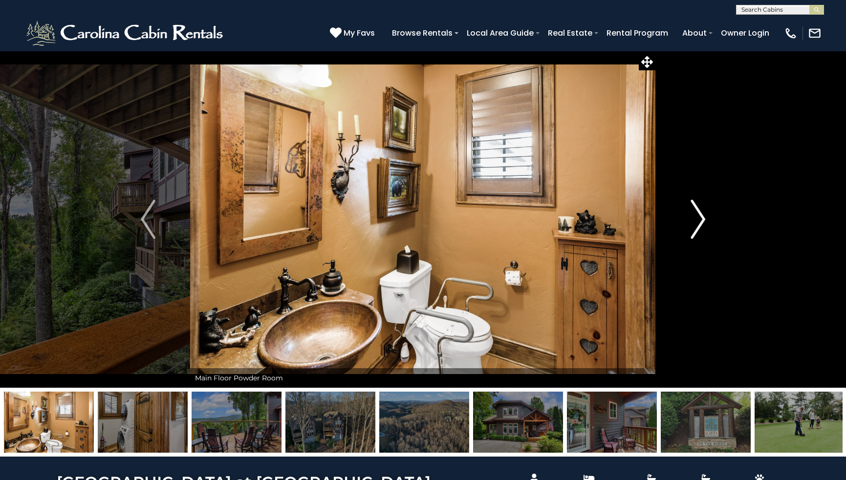
click at [698, 219] on img "Next" at bounding box center [698, 219] width 15 height 39
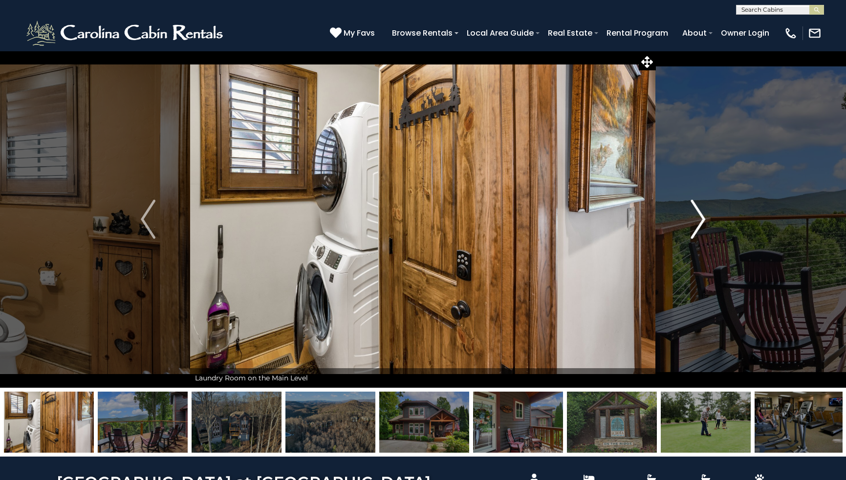
click at [698, 219] on img "Next" at bounding box center [698, 219] width 15 height 39
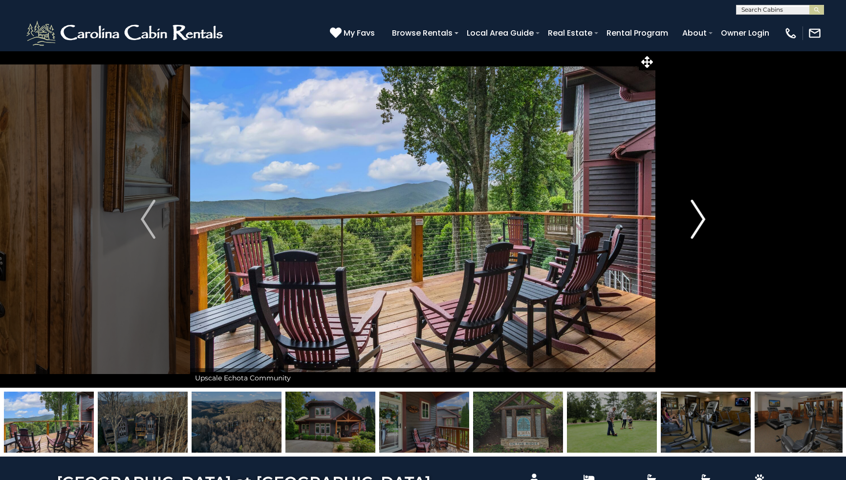
click at [698, 219] on img "Next" at bounding box center [698, 219] width 15 height 39
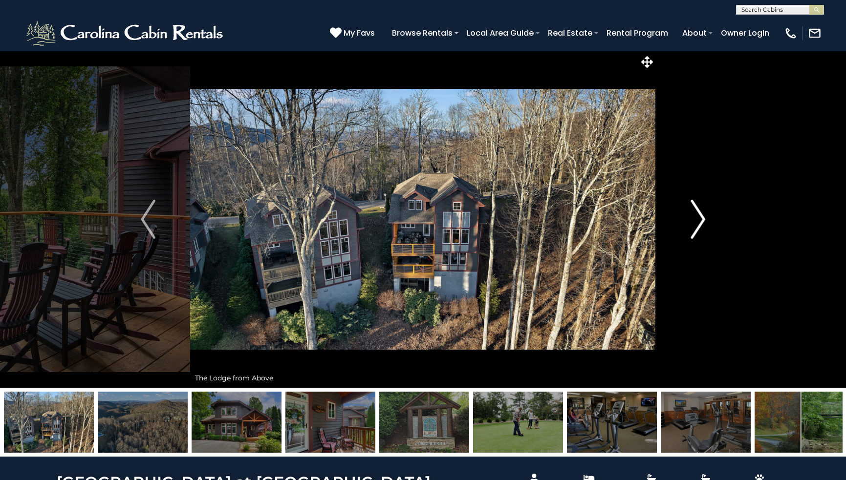
click at [698, 219] on img "Next" at bounding box center [698, 219] width 15 height 39
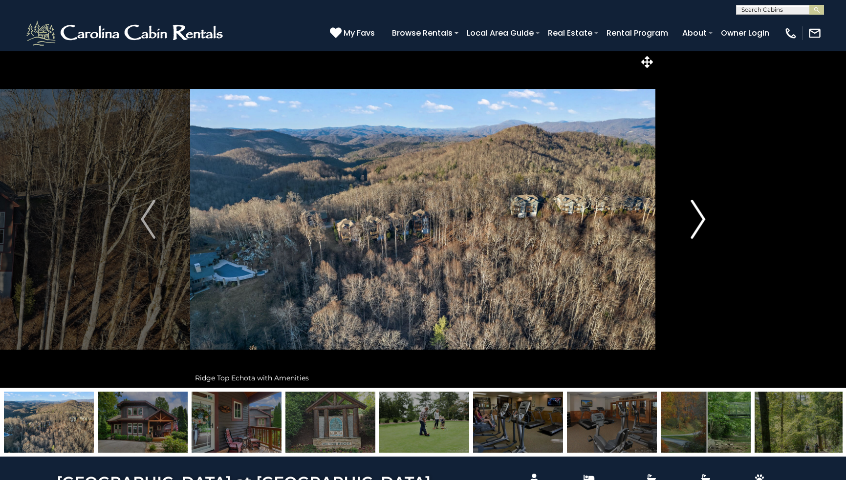
click at [698, 219] on img "Next" at bounding box center [698, 219] width 15 height 39
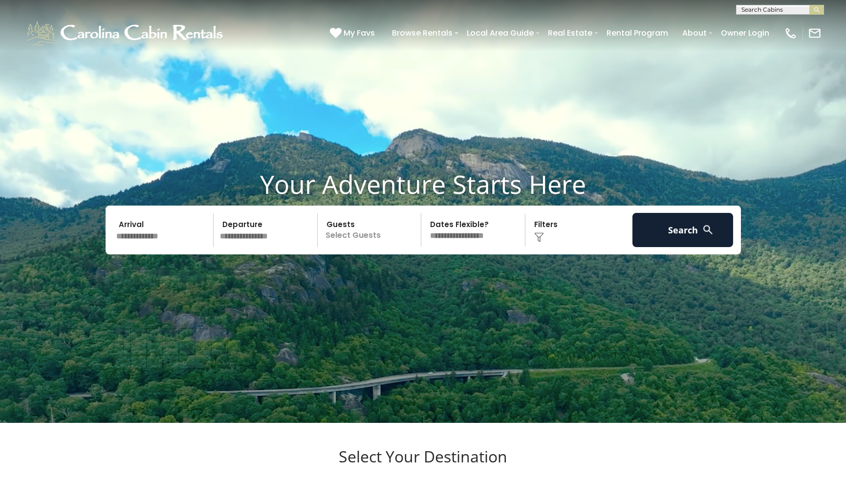
click at [149, 247] on input "text" at bounding box center [163, 230] width 101 height 34
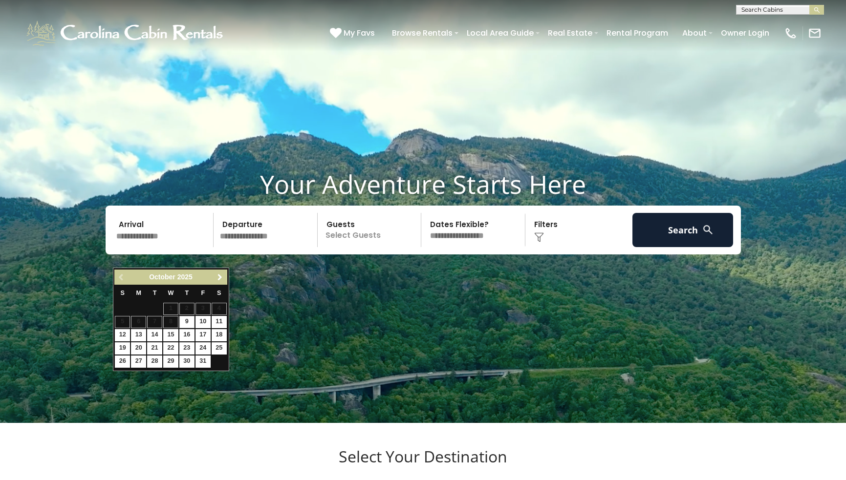
click at [219, 276] on span "Next" at bounding box center [220, 278] width 8 height 8
click at [218, 344] on link "22" at bounding box center [219, 349] width 15 height 12
type input "********"
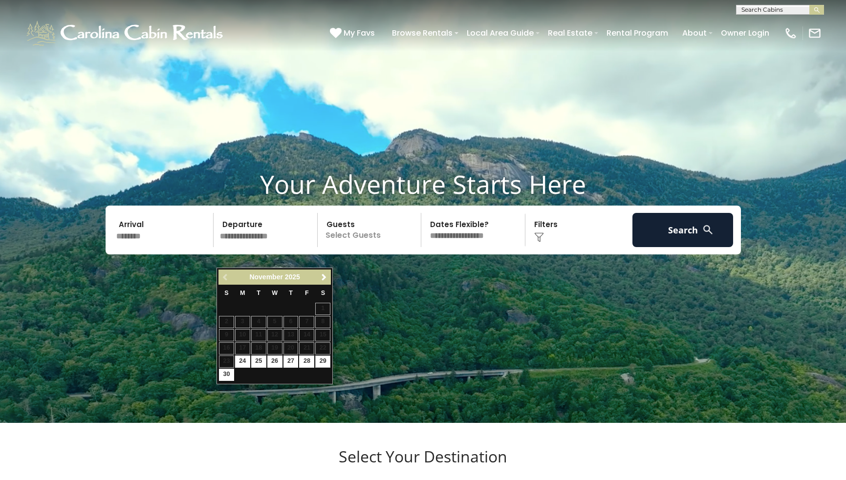
click at [324, 356] on link "29" at bounding box center [322, 362] width 15 height 12
type input "********"
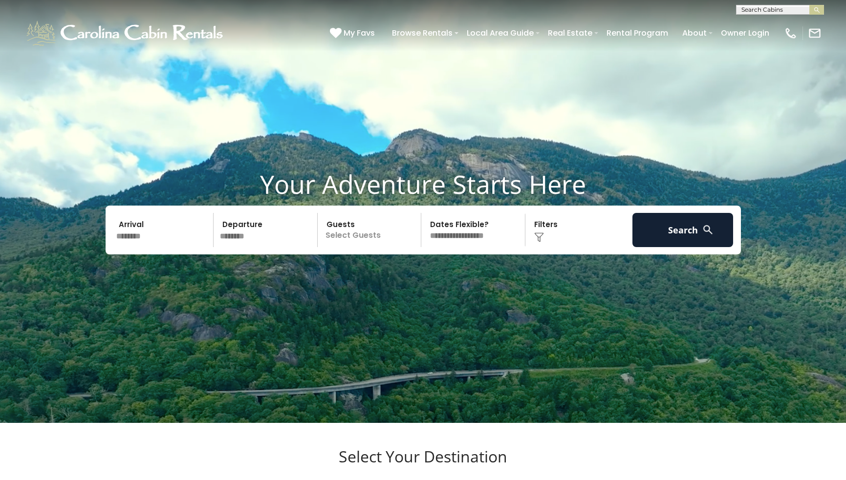
click at [396, 247] on p "Select Guests" at bounding box center [371, 230] width 101 height 34
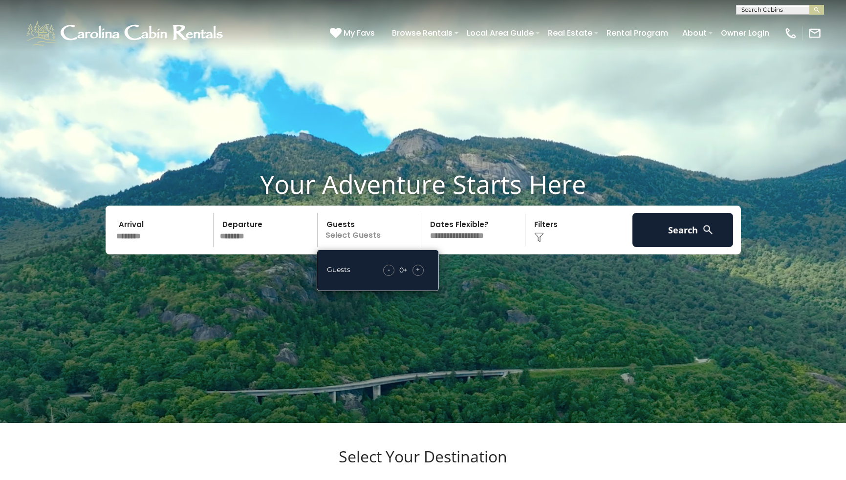
click at [420, 275] on span "+" at bounding box center [418, 270] width 4 height 10
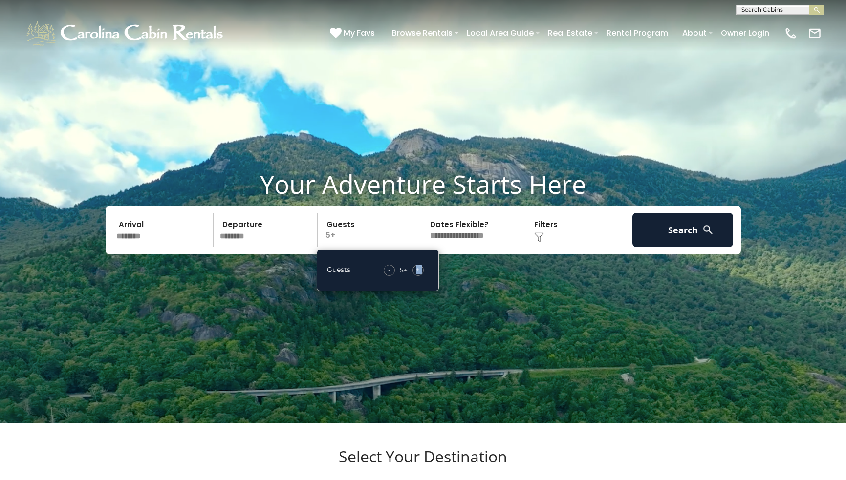
click at [420, 275] on span "+" at bounding box center [418, 270] width 4 height 10
click at [676, 244] on button "Search" at bounding box center [682, 230] width 101 height 34
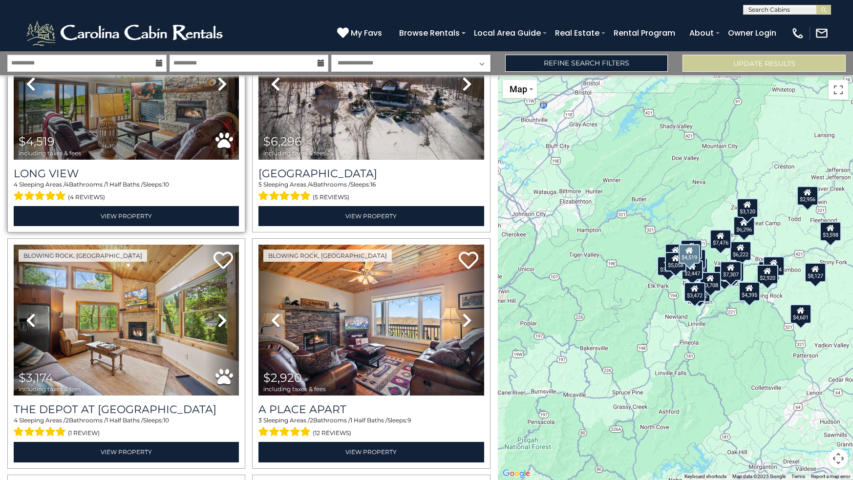
scroll to position [1526, 0]
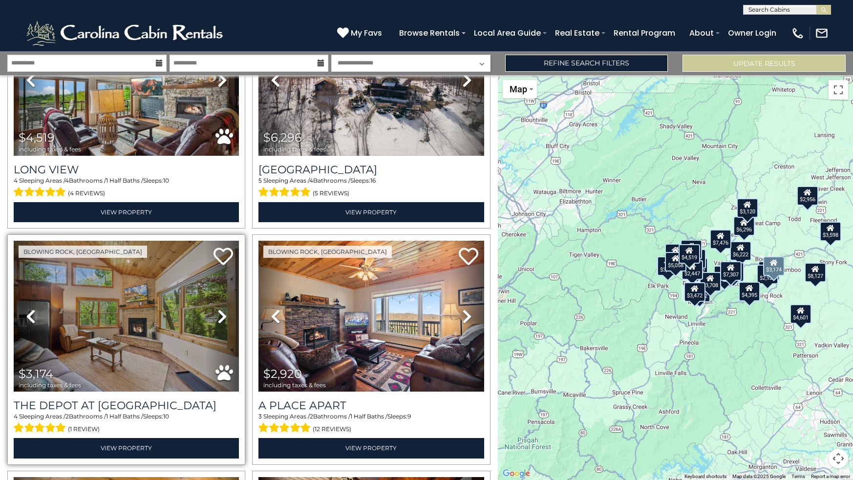
click at [219, 309] on icon at bounding box center [223, 317] width 10 height 16
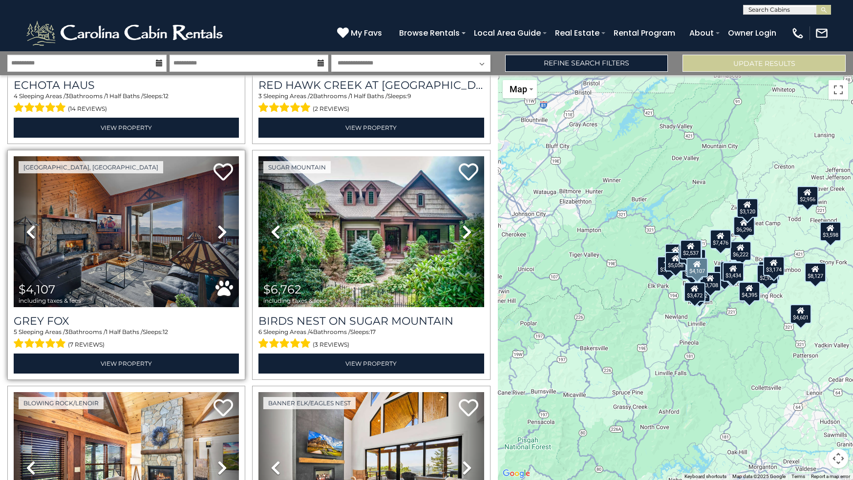
scroll to position [2320, 0]
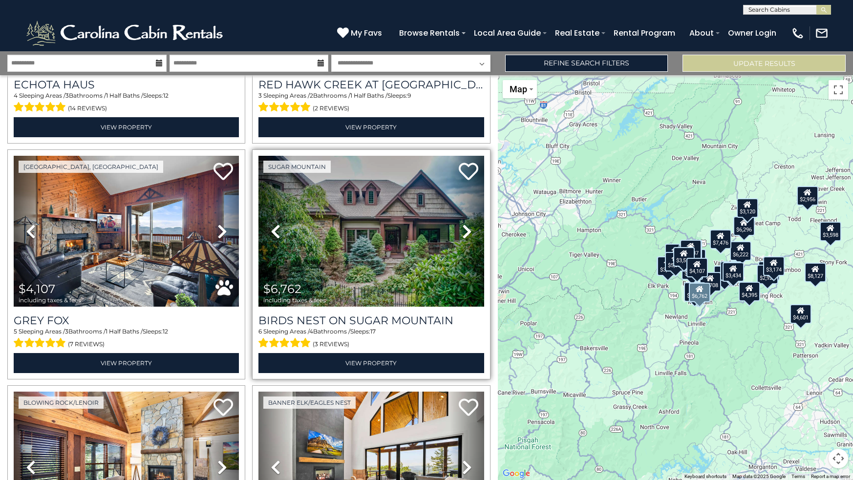
click at [372, 245] on img at bounding box center [371, 231] width 225 height 151
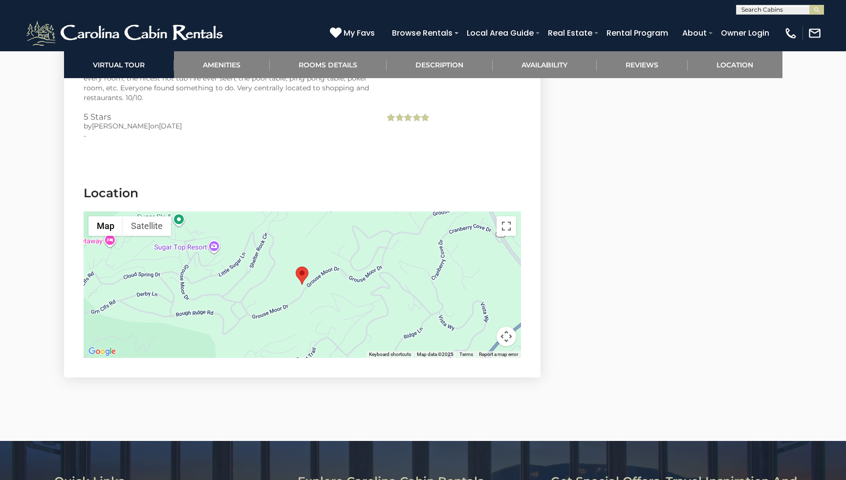
scroll to position [2645, 0]
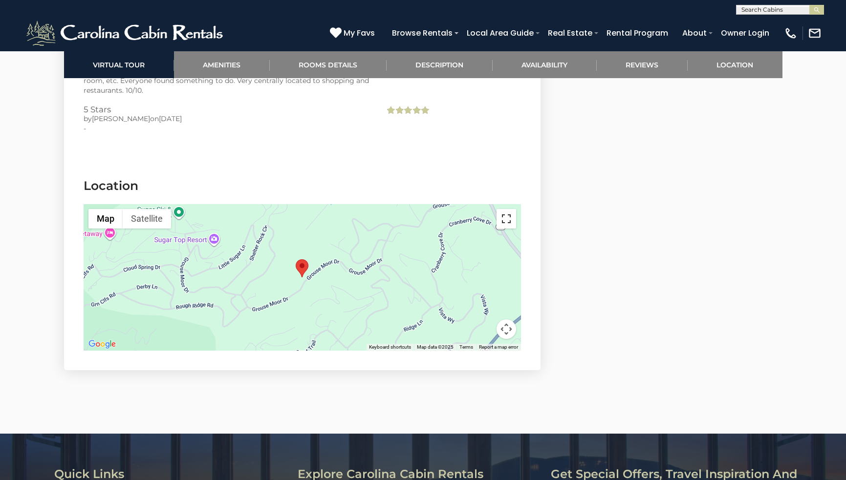
click at [507, 209] on button "Toggle fullscreen view" at bounding box center [507, 219] width 20 height 20
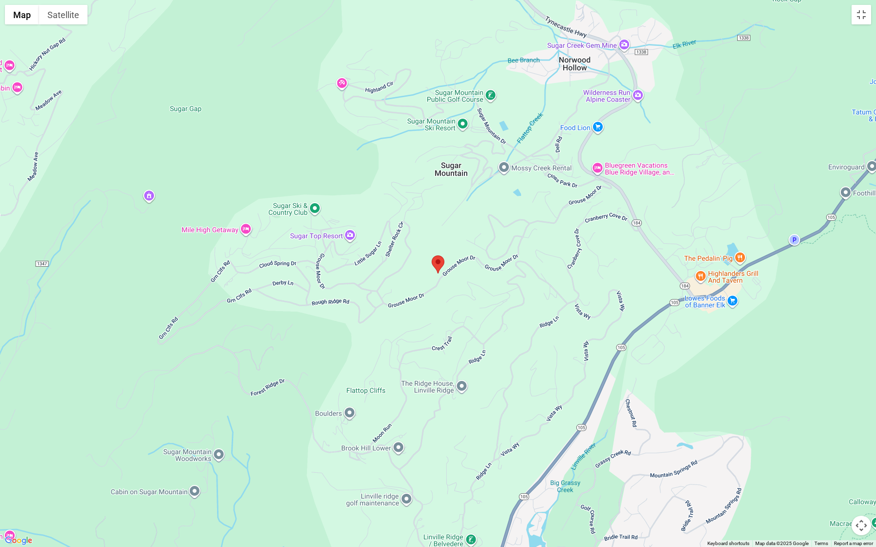
click at [846, 480] on button "Map camera controls" at bounding box center [861, 526] width 20 height 20
click at [838, 472] on button "Zoom in" at bounding box center [837, 477] width 20 height 20
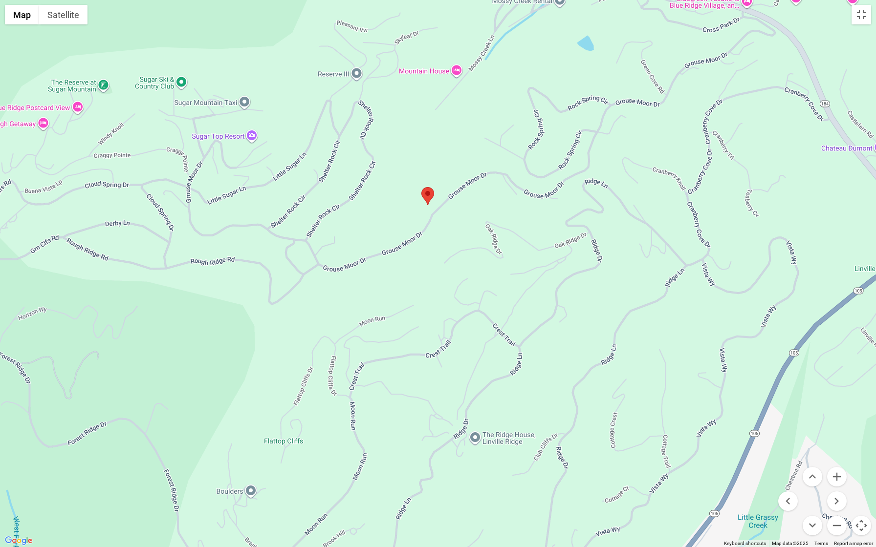
drag, startPoint x: 633, startPoint y: 175, endPoint x: 623, endPoint y: 109, distance: 67.7
click at [623, 109] on div at bounding box center [438, 273] width 876 height 547
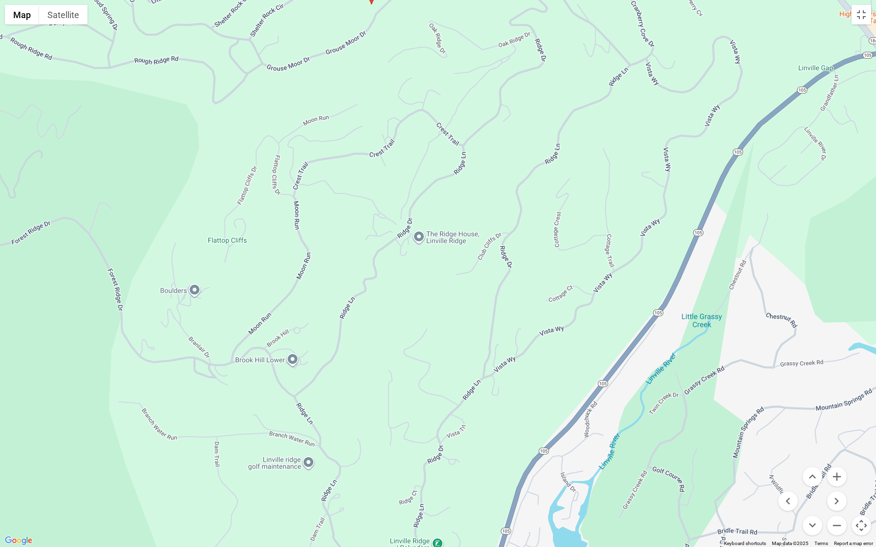
drag, startPoint x: 539, startPoint y: 372, endPoint x: 483, endPoint y: 164, distance: 215.2
click at [483, 164] on div at bounding box center [438, 273] width 876 height 547
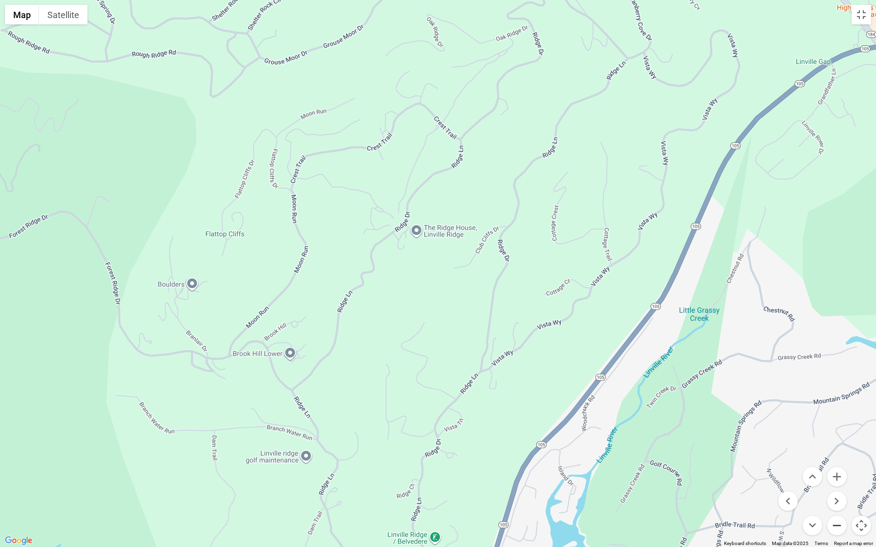
click at [840, 480] on button "Zoom out" at bounding box center [837, 526] width 20 height 20
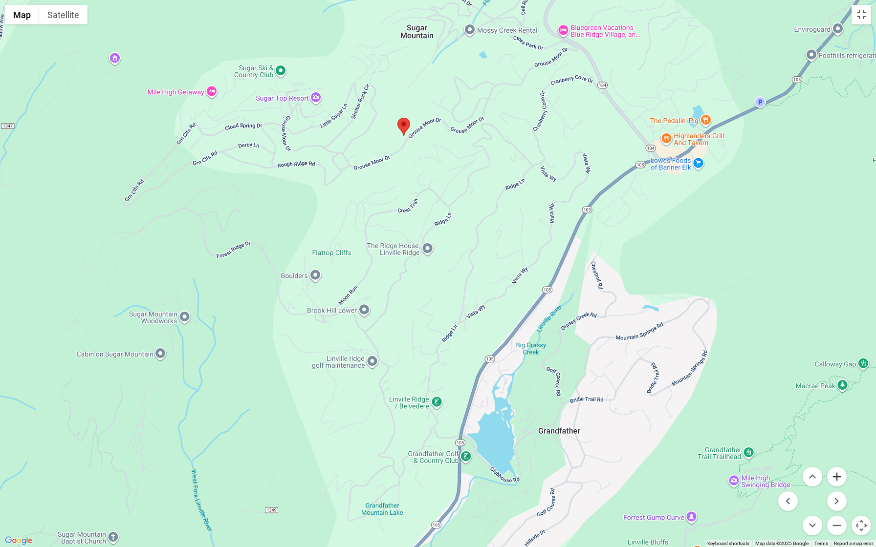
click at [841, 471] on button "Zoom in" at bounding box center [837, 477] width 20 height 20
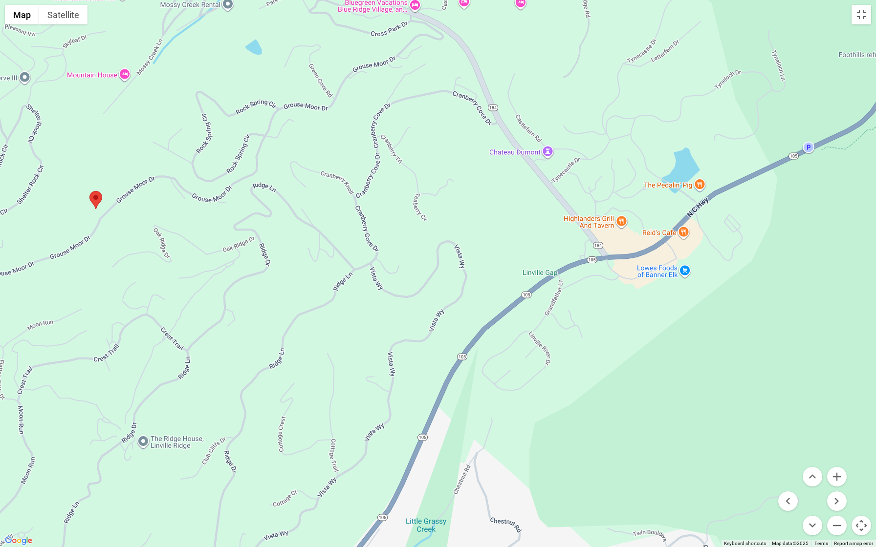
drag, startPoint x: 817, startPoint y: 194, endPoint x: 542, endPoint y: 405, distance: 347.2
click at [542, 405] on div at bounding box center [438, 273] width 876 height 547
click at [837, 480] on button "Zoom out" at bounding box center [837, 526] width 20 height 20
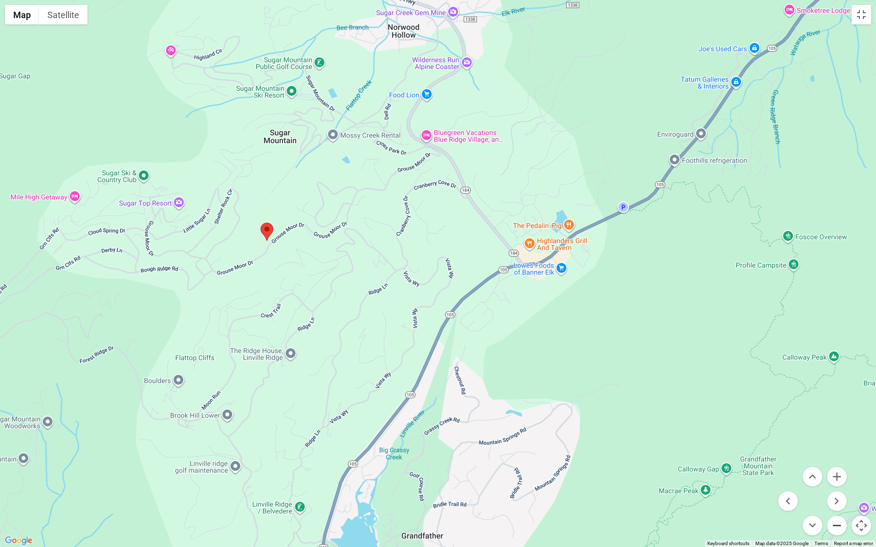
click at [837, 480] on button "Zoom out" at bounding box center [837, 526] width 20 height 20
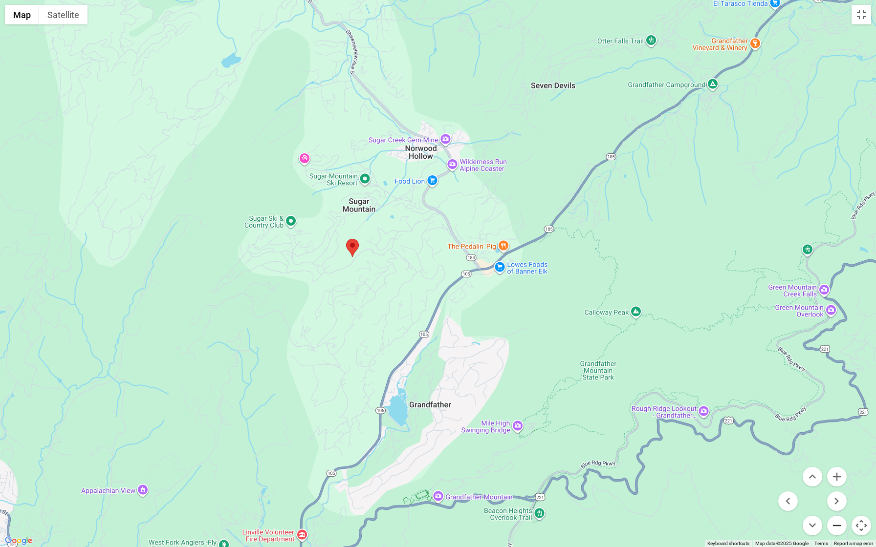
click at [837, 480] on button "Zoom out" at bounding box center [837, 526] width 20 height 20
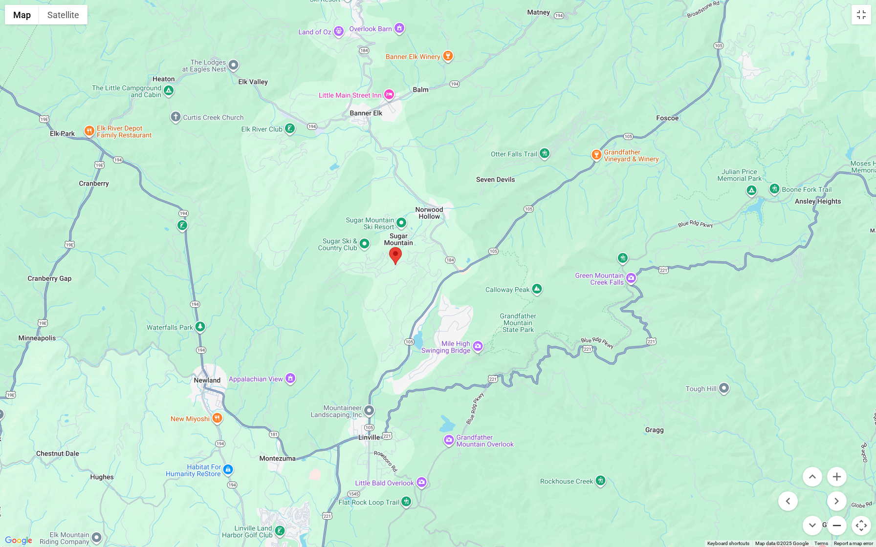
click at [837, 480] on button "Zoom out" at bounding box center [837, 526] width 20 height 20
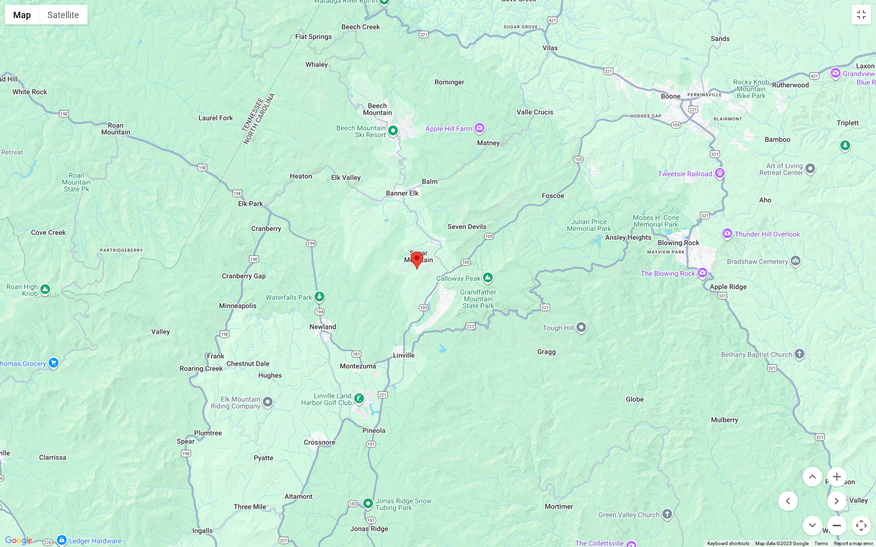
click at [837, 480] on button "Zoom out" at bounding box center [837, 526] width 20 height 20
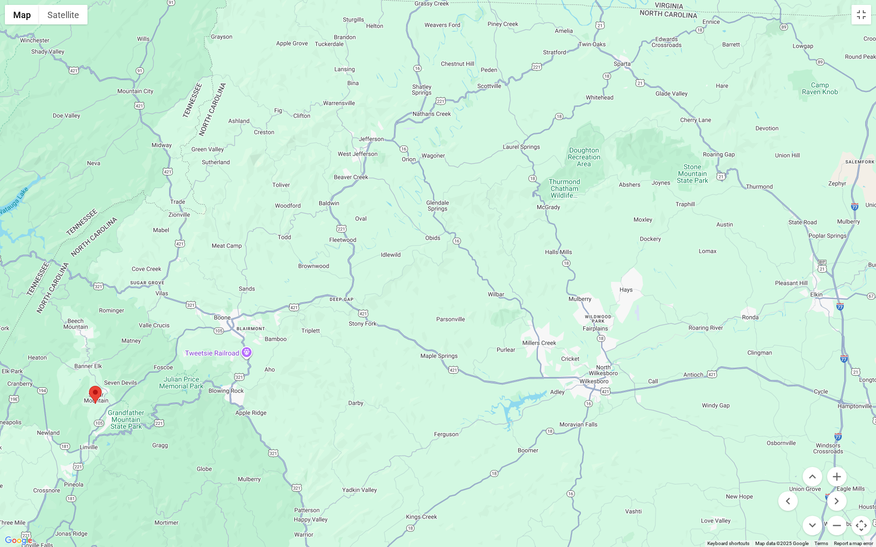
drag, startPoint x: 700, startPoint y: 231, endPoint x: 368, endPoint y: 365, distance: 358.6
click at [368, 365] on div at bounding box center [438, 273] width 876 height 547
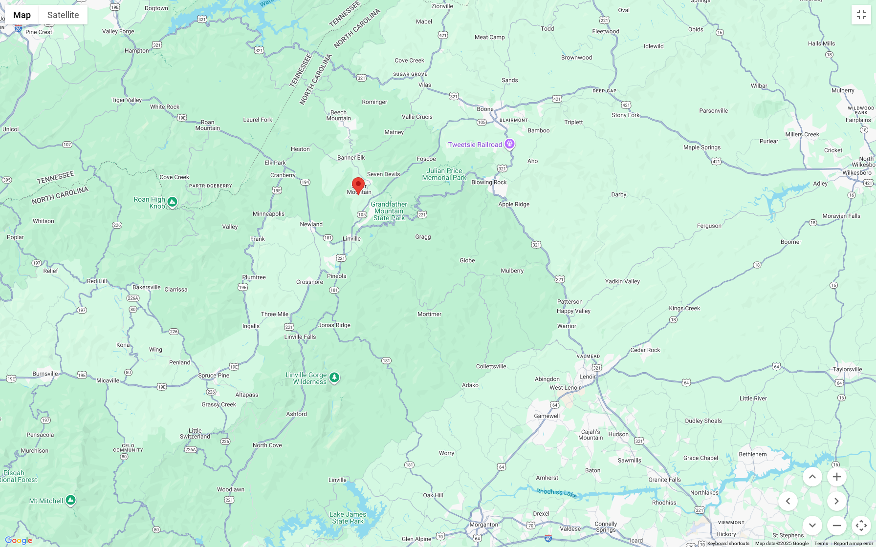
drag, startPoint x: 317, startPoint y: 384, endPoint x: 581, endPoint y: 174, distance: 336.8
click at [581, 174] on div at bounding box center [438, 273] width 876 height 547
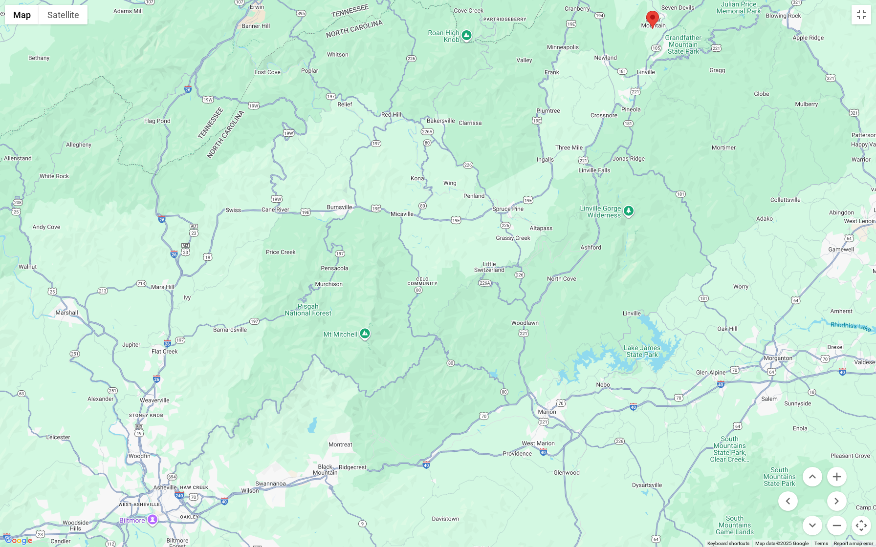
drag, startPoint x: 280, startPoint y: 475, endPoint x: 575, endPoint y: 305, distance: 340.5
click at [575, 305] on div at bounding box center [438, 273] width 876 height 547
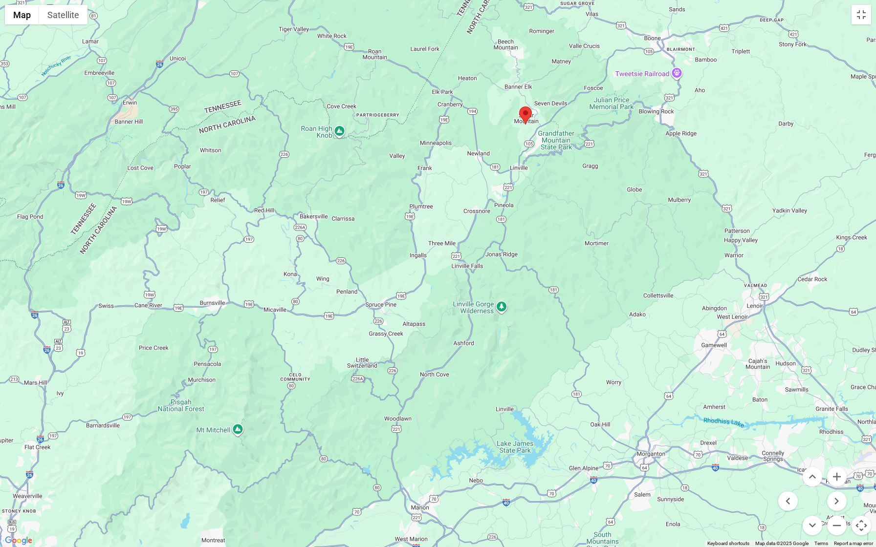
drag, startPoint x: 593, startPoint y: 148, endPoint x: 465, endPoint y: 248, distance: 162.6
click at [465, 248] on div at bounding box center [438, 273] width 876 height 547
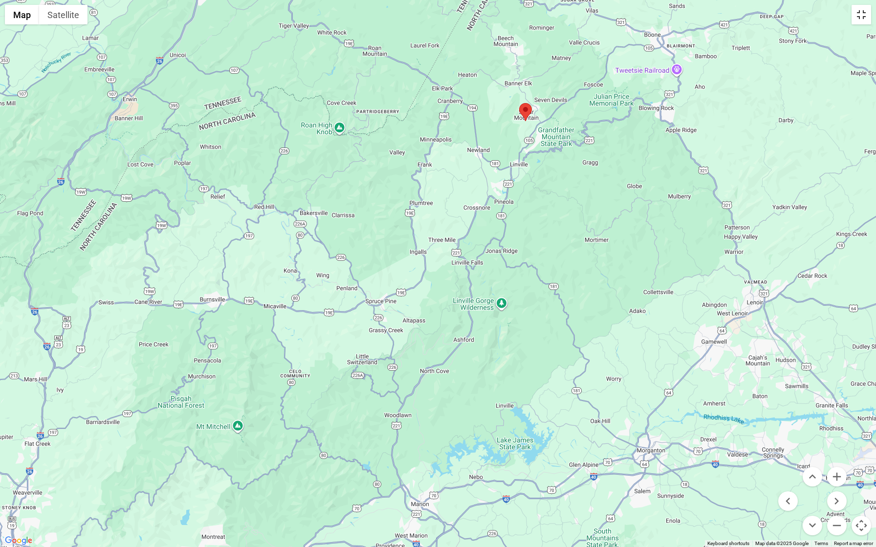
click at [846, 10] on button "Toggle fullscreen view" at bounding box center [861, 15] width 20 height 20
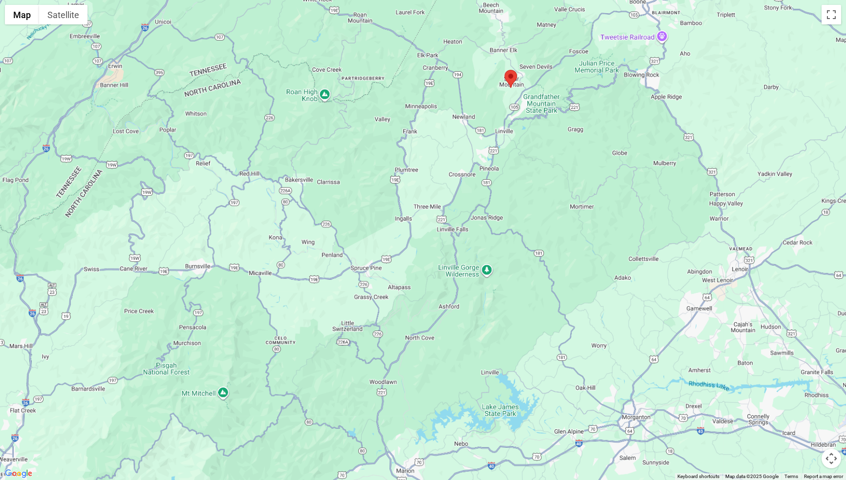
scroll to position [0, 0]
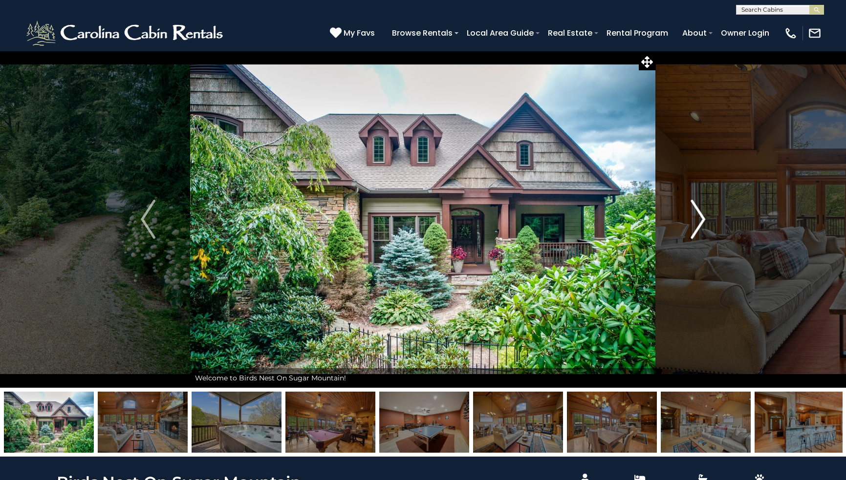
click at [702, 220] on img "Next" at bounding box center [698, 219] width 15 height 39
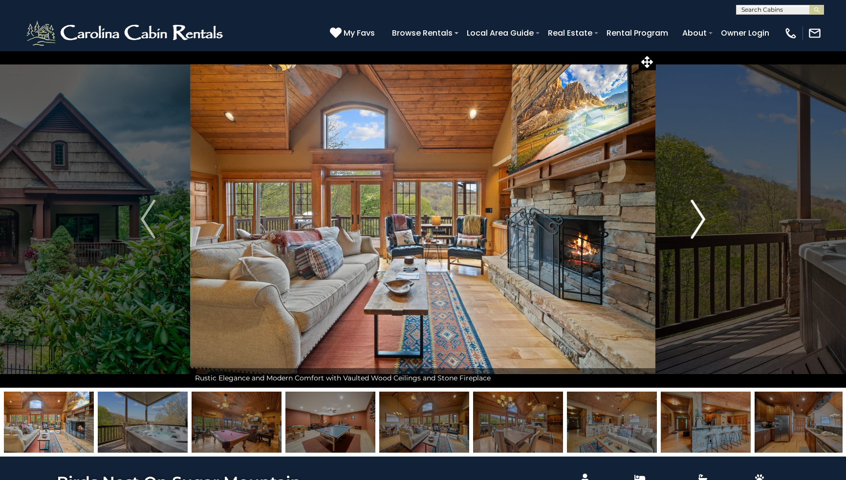
click at [702, 220] on img "Next" at bounding box center [698, 219] width 15 height 39
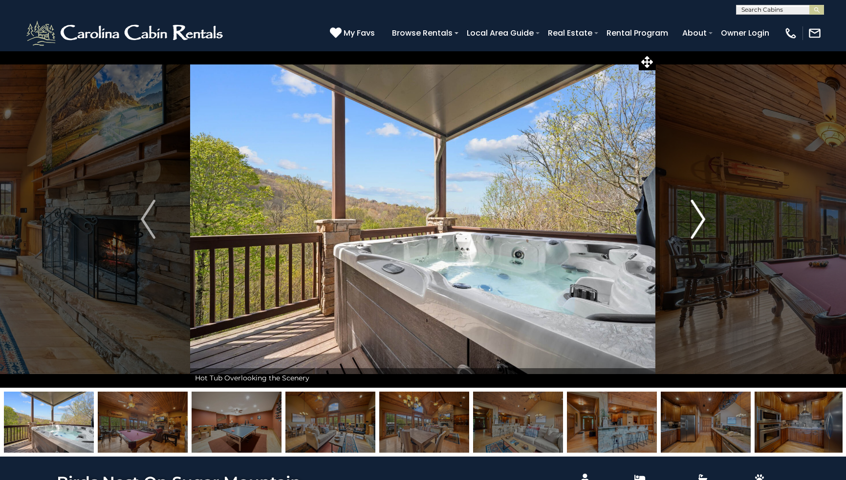
click at [702, 220] on img "Next" at bounding box center [698, 219] width 15 height 39
